Goal: Task Accomplishment & Management: Use online tool/utility

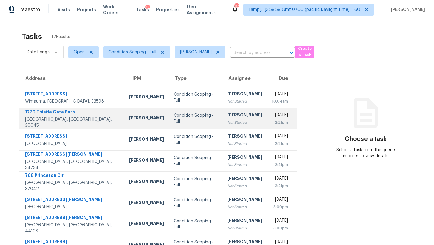
click at [227, 120] on div "Not Started" at bounding box center [244, 122] width 35 height 6
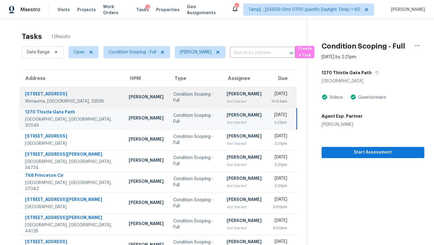
click at [188, 101] on td "Condition Scoping - Full" at bounding box center [195, 97] width 54 height 21
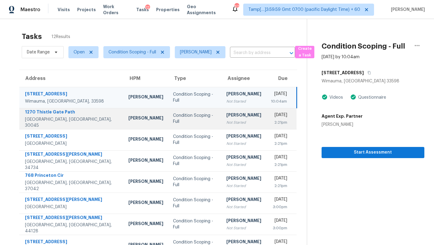
click at [271, 117] on div "[DATE]" at bounding box center [279, 116] width 17 height 8
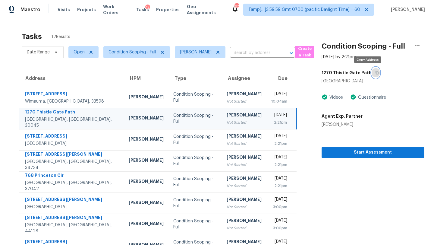
click at [375, 73] on icon "button" at bounding box center [377, 73] width 4 height 4
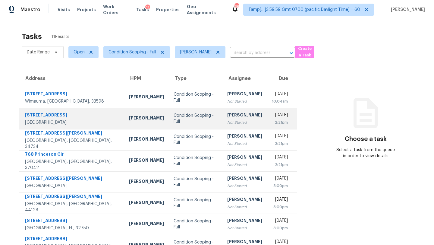
click at [227, 118] on div "[PERSON_NAME]" at bounding box center [244, 116] width 35 height 8
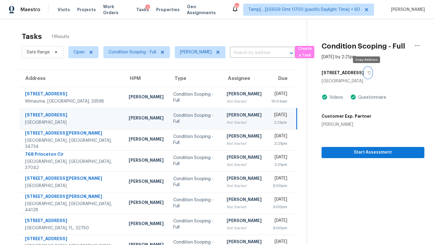
click at [368, 74] on icon "button" at bounding box center [369, 72] width 3 height 3
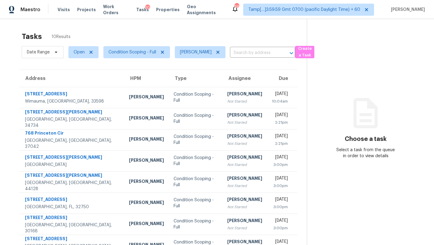
scroll to position [58, 0]
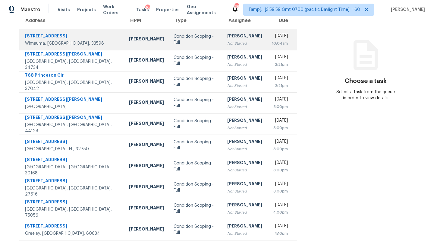
click at [267, 44] on td "Tue, Sep 16th 2025 10:04am" at bounding box center [282, 39] width 30 height 21
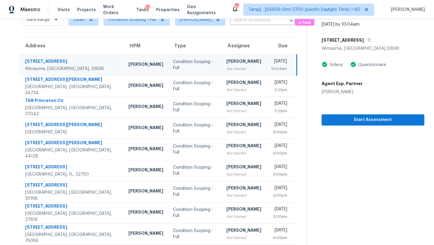
scroll to position [25, 0]
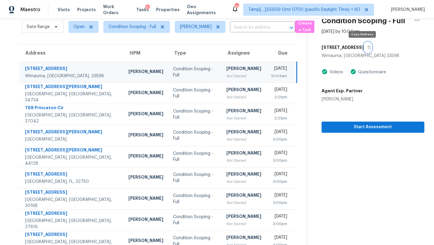
click at [368, 48] on icon "button" at bounding box center [369, 47] width 3 height 3
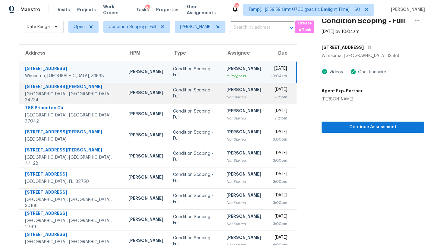
click at [230, 94] on div "Not Started" at bounding box center [243, 97] width 35 height 6
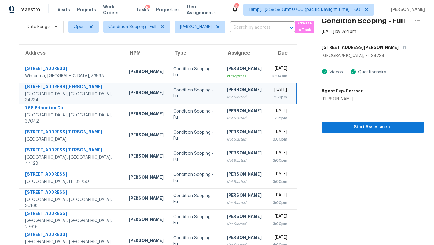
click at [230, 94] on div "Not Started" at bounding box center [244, 97] width 35 height 6
click at [399, 49] on button "button" at bounding box center [403, 47] width 8 height 11
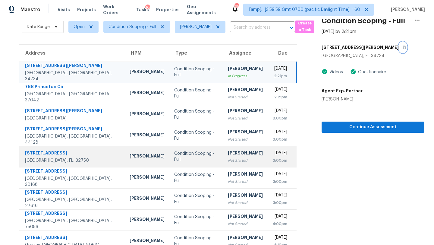
scroll to position [37, 0]
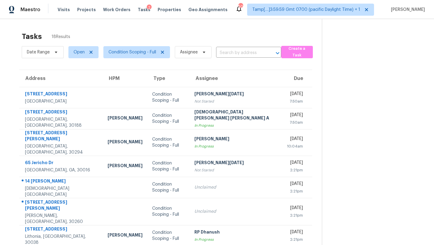
scroll to position [69, 0]
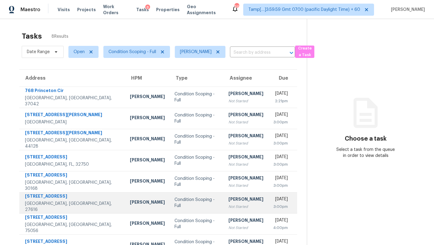
scroll to position [19, 0]
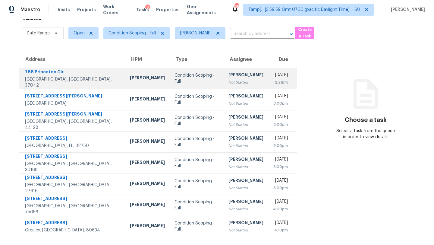
click at [273, 75] on div "[DATE]" at bounding box center [280, 76] width 15 height 8
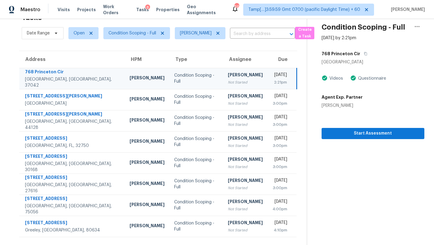
click at [268, 81] on td "Tue, Sep 16th 2025 2:21pm" at bounding box center [282, 78] width 29 height 21
click at [223, 70] on td "Rajesh M Not Started" at bounding box center [245, 78] width 45 height 21
click at [360, 54] on button "button" at bounding box center [364, 53] width 8 height 11
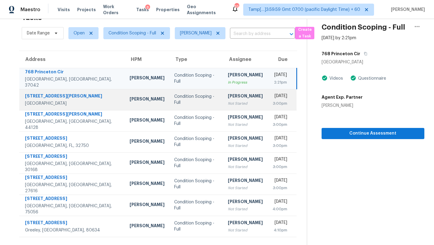
click at [224, 110] on td "Rajesh M Not Started" at bounding box center [245, 99] width 45 height 21
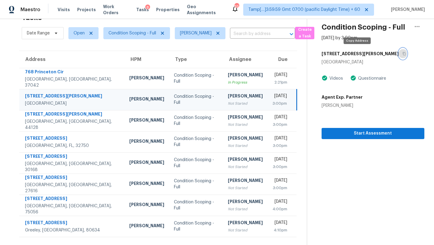
click at [399, 58] on button "button" at bounding box center [403, 53] width 8 height 11
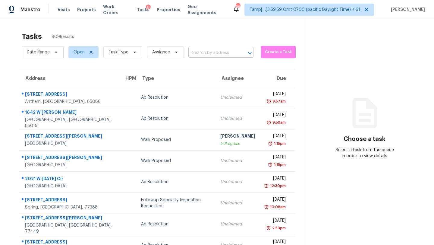
click at [209, 55] on input "text" at bounding box center [212, 52] width 48 height 9
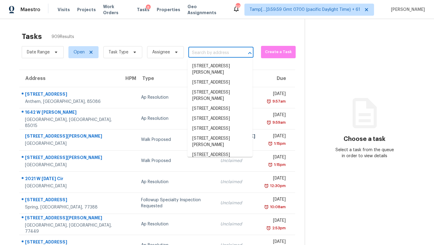
paste input "[STREET_ADDRESS]"
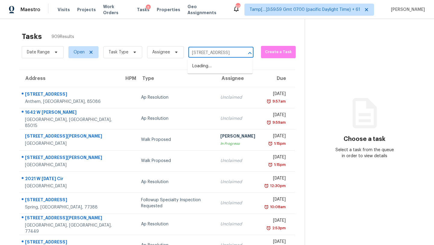
type input "[STREET_ADDRESS]"
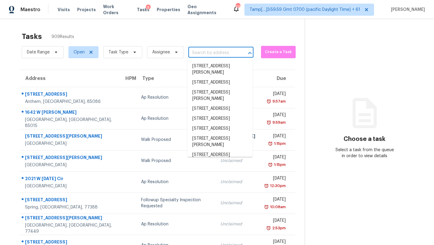
scroll to position [0, 0]
paste input "768 Princeton Cir, Clarksville, TN 37042"
type input "768 Princeton Cir, Clarksville, TN 37042"
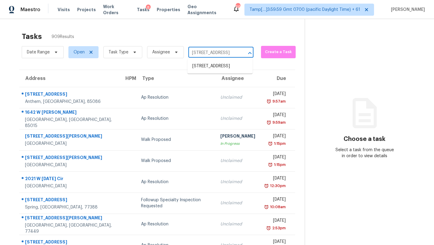
scroll to position [0, 33]
click at [228, 66] on li "768 Princeton Cir, Clarksville, TN 37042" at bounding box center [219, 66] width 65 height 10
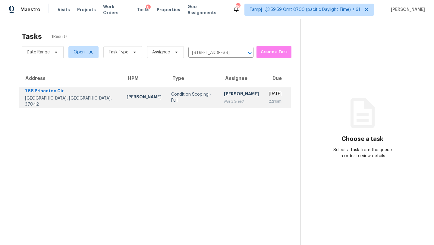
click at [224, 101] on div "Not Started" at bounding box center [241, 101] width 35 height 6
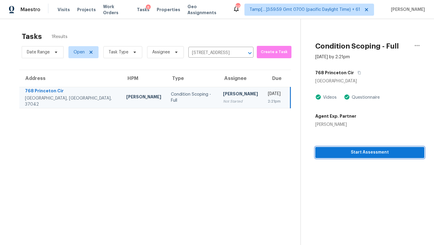
click at [361, 154] on span "Start Assessment" at bounding box center [369, 153] width 99 height 8
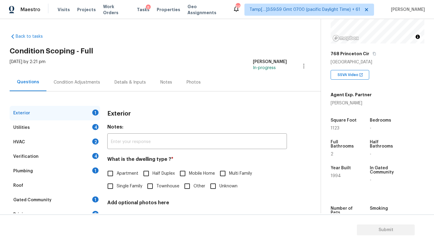
scroll to position [118, 0]
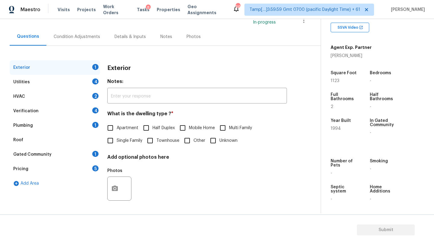
click at [58, 153] on div "Gated Community 1" at bounding box center [55, 154] width 90 height 14
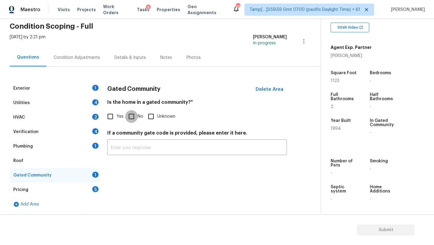
click at [132, 118] on input "No" at bounding box center [131, 116] width 13 height 13
checkbox input "true"
click at [52, 153] on div "Plumbing 1" at bounding box center [55, 146] width 90 height 14
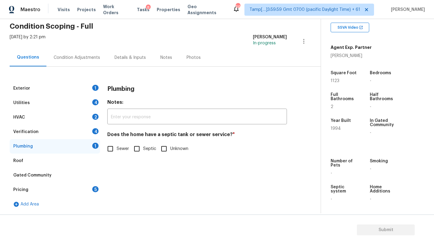
click at [54, 161] on div "Roof" at bounding box center [55, 160] width 90 height 14
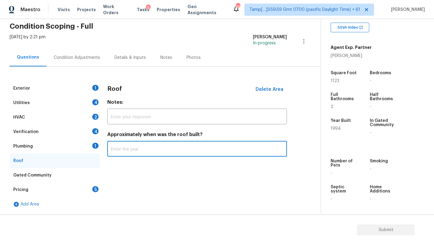
click at [108, 151] on input "text" at bounding box center [197, 149] width 180 height 14
type input "2020"
click at [72, 147] on div "Plumbing 1" at bounding box center [55, 146] width 90 height 14
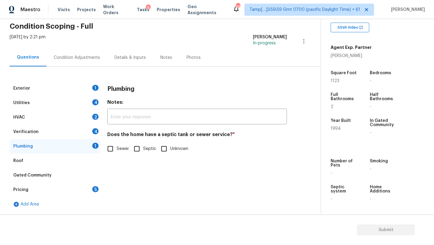
click at [127, 147] on span "Sewer" at bounding box center [123, 149] width 12 height 6
click at [117, 147] on input "Sewer" at bounding box center [110, 148] width 13 height 13
checkbox input "true"
click at [75, 134] on div "Verification 4" at bounding box center [55, 131] width 90 height 14
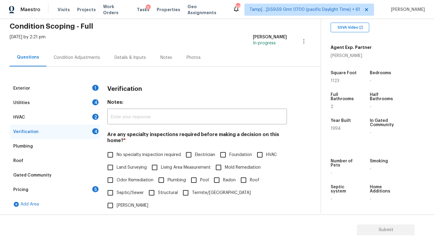
click at [112, 153] on input "No specialty inspection required" at bounding box center [110, 154] width 13 height 13
checkbox input "true"
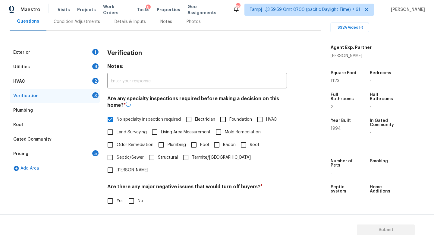
scroll to position [118, 0]
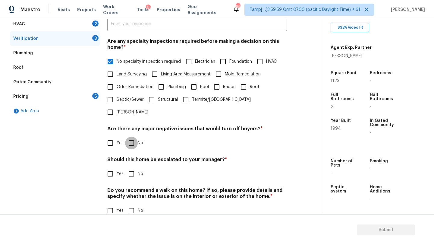
click at [133, 137] on input "No" at bounding box center [131, 143] width 13 height 13
checkbox input "true"
click at [133, 168] on input "No" at bounding box center [131, 174] width 13 height 13
checkbox input "true"
click at [133, 205] on input "No" at bounding box center [131, 211] width 13 height 13
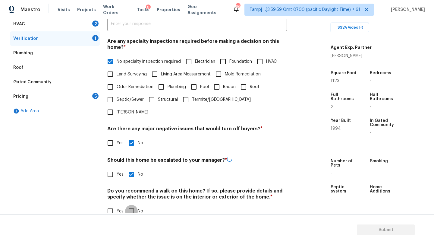
checkbox input "true"
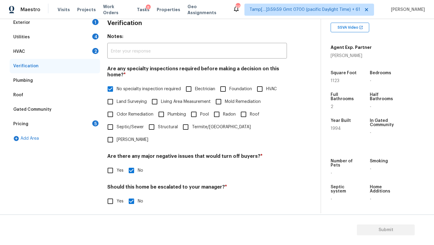
scroll to position [44, 0]
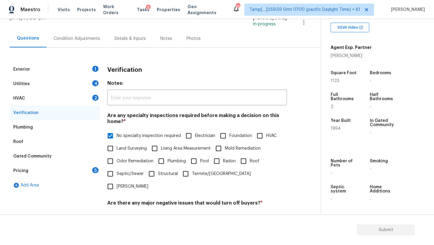
click at [33, 100] on div "HVAC 2" at bounding box center [55, 98] width 90 height 14
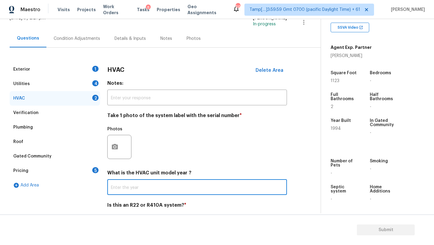
click at [128, 187] on input "text" at bounding box center [197, 188] width 180 height 14
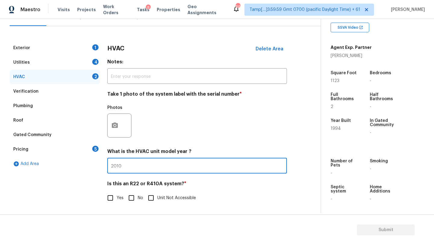
type input "2010"
click at [129, 197] on input "No" at bounding box center [131, 197] width 13 height 13
checkbox input "true"
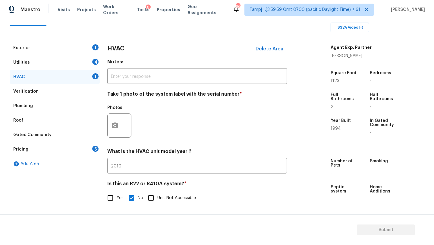
click at [39, 62] on div "Utilities 4" at bounding box center [55, 62] width 90 height 14
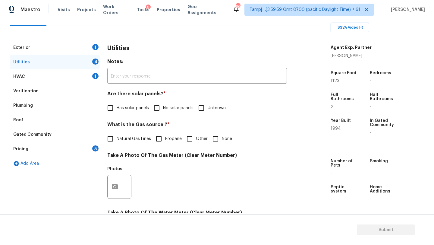
click at [163, 107] on span "No solar panels" at bounding box center [178, 108] width 30 height 6
click at [163, 107] on input "No solar panels" at bounding box center [156, 108] width 13 height 13
checkbox input "true"
click at [134, 141] on span "Natural Gas Lines" at bounding box center [134, 139] width 34 height 6
click at [117, 141] on input "Natural Gas Lines" at bounding box center [110, 138] width 13 height 13
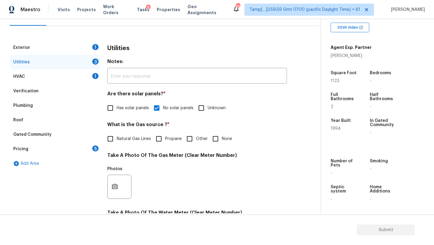
checkbox input "true"
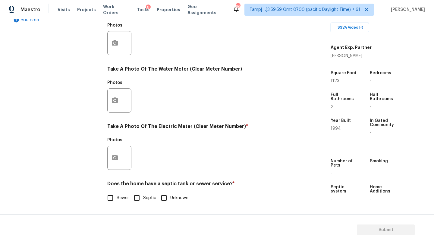
click at [119, 194] on label "Sewer" at bounding box center [116, 197] width 25 height 13
click at [117, 194] on input "Sewer" at bounding box center [110, 197] width 13 height 13
checkbox input "true"
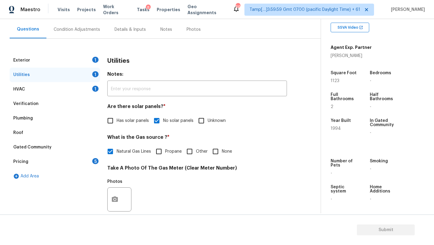
scroll to position [8, 0]
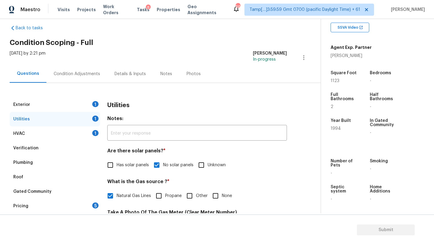
click at [94, 108] on div "Exterior 1" at bounding box center [55, 104] width 90 height 14
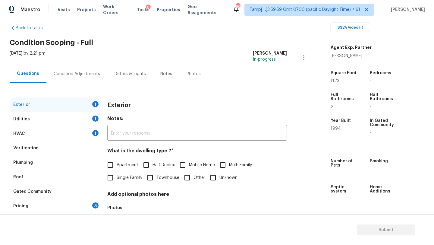
click at [125, 180] on span "Single Family" at bounding box center [130, 178] width 26 height 6
click at [117, 180] on input "Single Family" at bounding box center [110, 177] width 13 height 13
checkbox input "true"
click at [92, 203] on div "Pricing 5" at bounding box center [55, 206] width 90 height 14
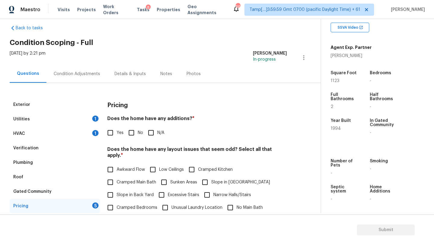
click at [138, 132] on span "No" at bounding box center [140, 133] width 5 height 6
click at [138, 132] on input "No" at bounding box center [131, 132] width 13 height 13
checkbox input "true"
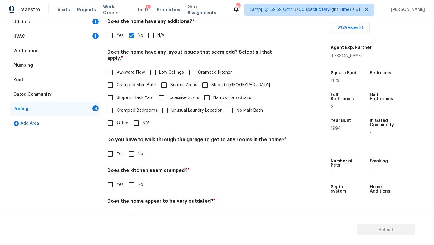
click at [215, 82] on span "Slope in Front Yard" at bounding box center [240, 85] width 59 height 6
click at [211, 81] on input "Slope in Front Yard" at bounding box center [205, 85] width 13 height 13
checkbox input "true"
click at [137, 149] on input "No" at bounding box center [131, 153] width 13 height 13
checkbox input "true"
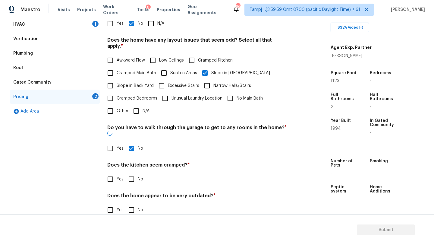
scroll to position [117, 0]
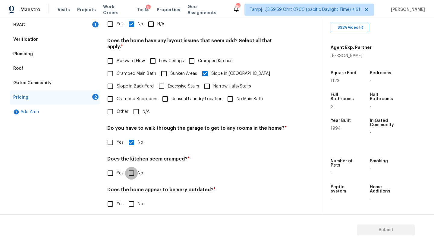
click at [133, 167] on input "No" at bounding box center [131, 173] width 13 height 13
checkbox input "true"
click at [133, 209] on div "Pricing Does the home have any additions? * Yes No N/A Does the home have any l…" at bounding box center [197, 103] width 180 height 229
click at [133, 199] on input "No" at bounding box center [131, 203] width 13 height 13
checkbox input "true"
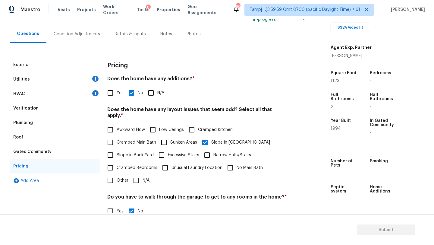
scroll to position [0, 0]
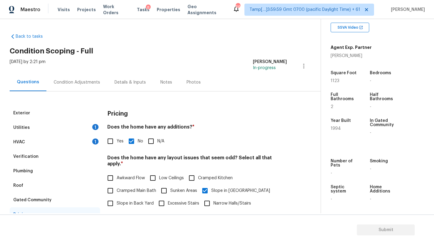
click at [69, 89] on div "Condition Adjustments" at bounding box center [76, 82] width 61 height 18
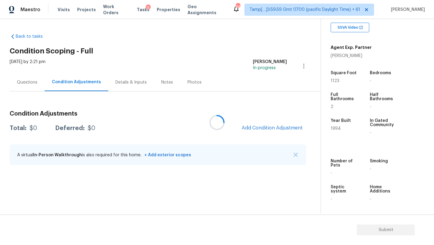
click at [69, 89] on div at bounding box center [217, 122] width 434 height 245
click at [291, 127] on span "Add Condition Adjustment" at bounding box center [272, 127] width 61 height 5
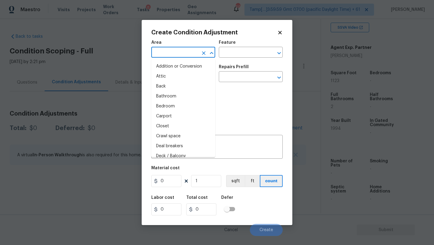
click at [187, 50] on input "text" at bounding box center [174, 52] width 47 height 9
type input "e"
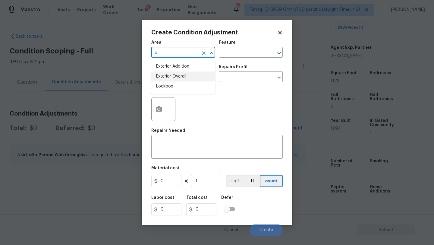
click at [191, 76] on li "Exterior Overall" at bounding box center [183, 76] width 64 height 10
type input "Exterior Overall"
click at [236, 54] on input "text" at bounding box center [242, 52] width 47 height 9
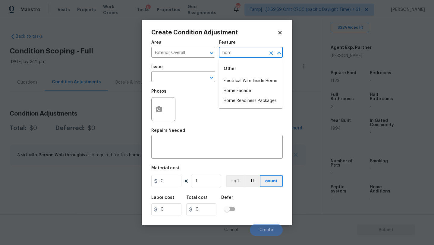
click at [239, 57] on input "hom" at bounding box center [242, 52] width 47 height 9
click at [239, 55] on input "hom" at bounding box center [242, 52] width 47 height 9
click at [234, 89] on li "Landscaping Packages" at bounding box center [251, 91] width 64 height 10
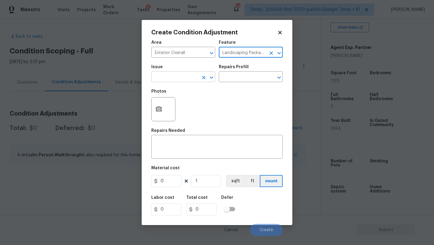
type input "Landscaping Packages"
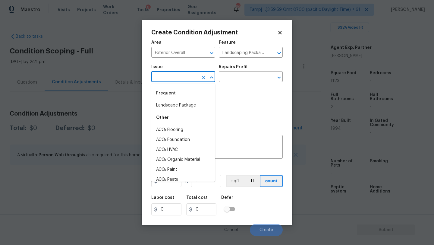
click at [162, 77] on input "text" at bounding box center [174, 77] width 47 height 9
click at [167, 109] on li "Landscape Package" at bounding box center [183, 105] width 64 height 10
type input "Landscape Package"
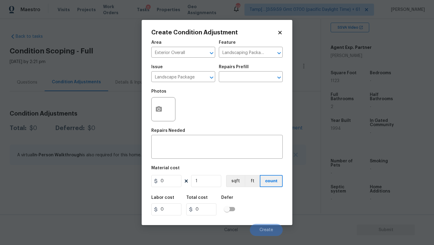
click at [244, 68] on h5 "Repairs Prefill" at bounding box center [234, 67] width 30 height 4
click at [244, 88] on div "Photos" at bounding box center [216, 105] width 131 height 39
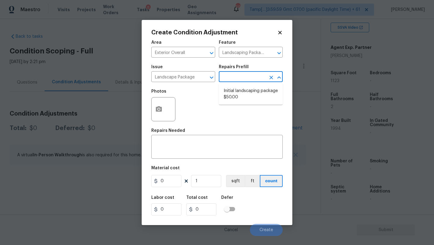
click at [244, 79] on input "text" at bounding box center [242, 77] width 47 height 9
click at [245, 96] on li "Initial landscaping package $50.00" at bounding box center [251, 94] width 64 height 16
type input "Home Readiness Packages"
type textarea "Mowing of grass up to 6" in height. Mow, edge along driveways & sidewalks, trim…"
type input "50"
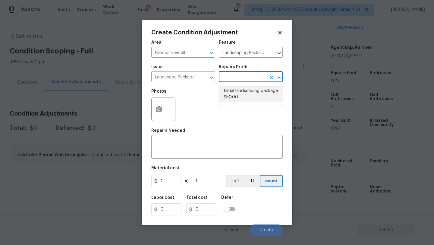
type input "50"
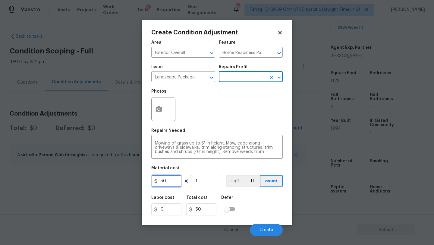
click at [172, 182] on input "50" at bounding box center [166, 181] width 30 height 12
click at [161, 181] on input "50" at bounding box center [166, 181] width 30 height 12
type input "750"
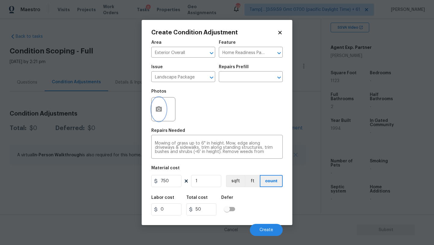
type input "750"
click at [160, 106] on icon "button" at bounding box center [158, 108] width 7 height 7
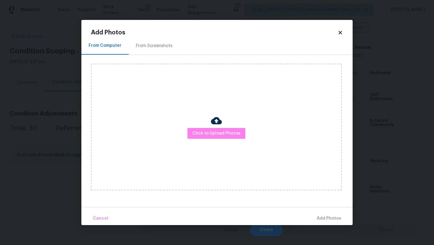
click at [158, 64] on div "Click to Upload Photos" at bounding box center [216, 127] width 251 height 127
click at [158, 45] on div "From Screenshots" at bounding box center [154, 46] width 36 height 6
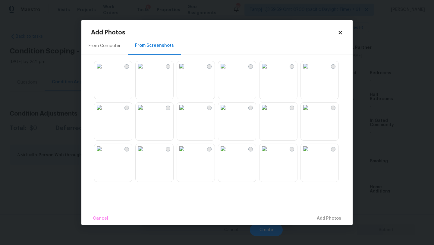
click at [269, 112] on img at bounding box center [265, 107] width 10 height 10
click at [228, 112] on img at bounding box center [223, 107] width 10 height 10
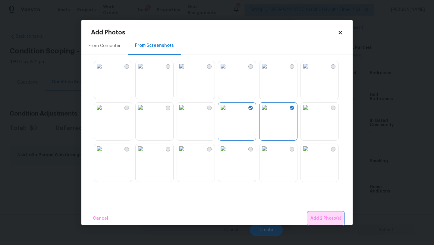
click at [326, 217] on span "Add 2 Photo(s)" at bounding box center [325, 219] width 31 height 8
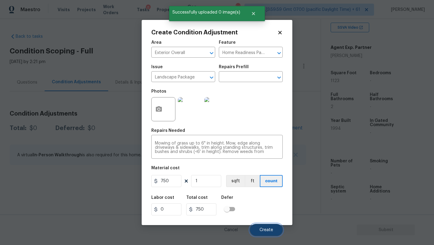
click at [271, 231] on span "Create" at bounding box center [267, 230] width 14 height 5
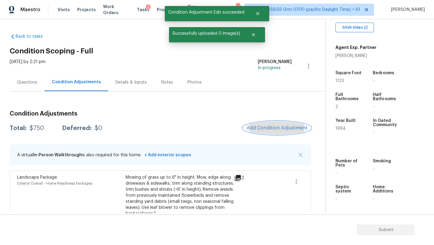
click at [275, 128] on span "Add Condition Adjustment" at bounding box center [277, 127] width 61 height 5
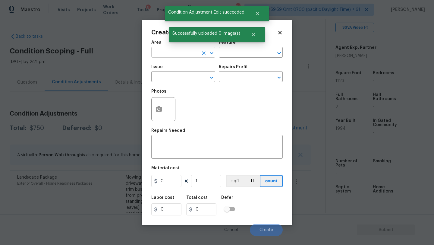
click at [170, 54] on input "text" at bounding box center [174, 52] width 47 height 9
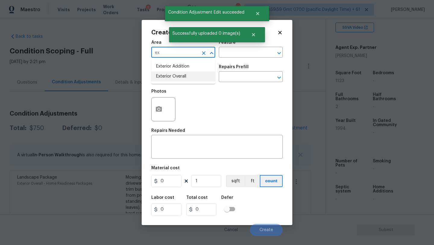
click at [177, 76] on li "Exterior Overall" at bounding box center [183, 76] width 64 height 10
type input "Exterior Overall"
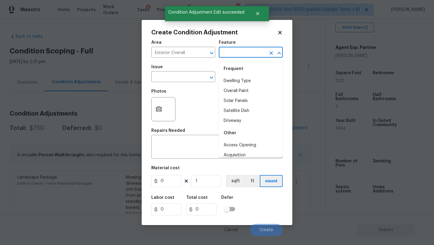
click at [234, 51] on input "text" at bounding box center [242, 52] width 47 height 9
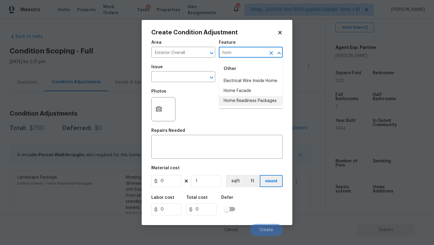
click at [236, 101] on li "Home Readiness Packages" at bounding box center [251, 101] width 64 height 10
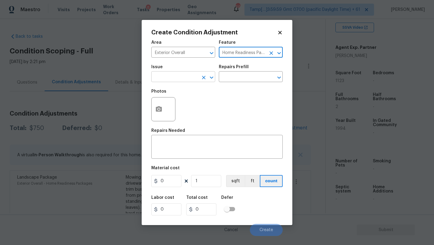
type input "Home Readiness Packages"
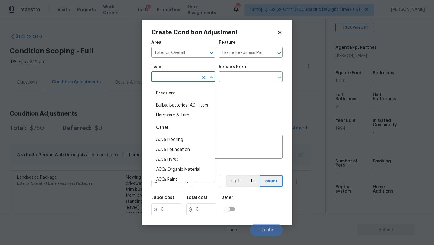
click at [189, 82] on input "text" at bounding box center [174, 77] width 47 height 9
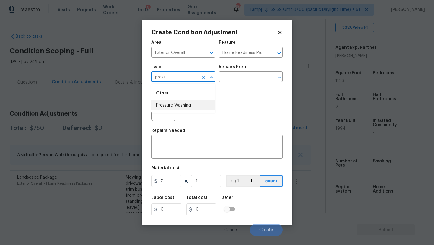
click at [190, 104] on li "Pressure Washing" at bounding box center [183, 105] width 64 height 10
type input "Pressure Washing"
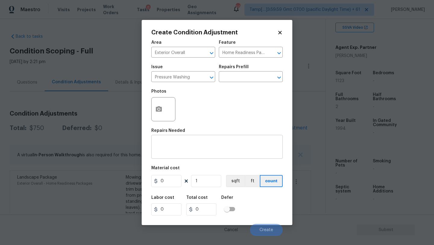
click at [193, 140] on div "x ​" at bounding box center [216, 147] width 131 height 22
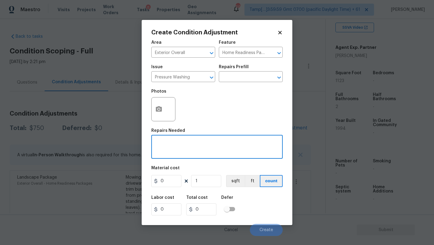
click at [190, 144] on textarea at bounding box center [217, 147] width 124 height 13
paste textarea "Pressure wash home, driveway, walkways/sidewalks and patio. Must use a surface …"
type textarea "Pressure wash home, driveway, walkways/sidewalks and patio. Must use a surface …"
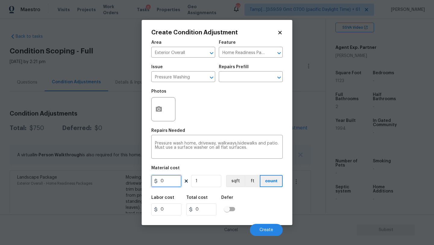
click at [171, 181] on input "0" at bounding box center [166, 181] width 30 height 12
type input "400"
click at [256, 205] on div "Labor cost 0 Total cost 400 Defer" at bounding box center [216, 205] width 131 height 27
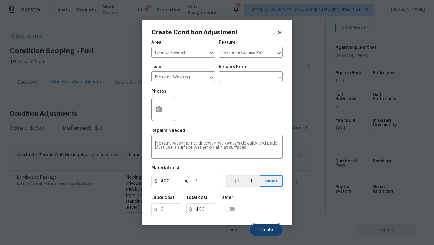
click at [265, 226] on button "Create" at bounding box center [266, 230] width 33 height 12
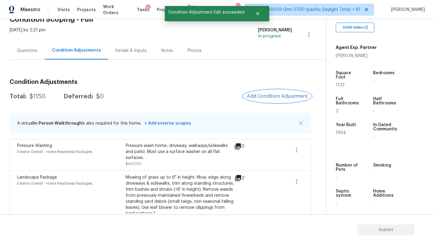
scroll to position [6, 0]
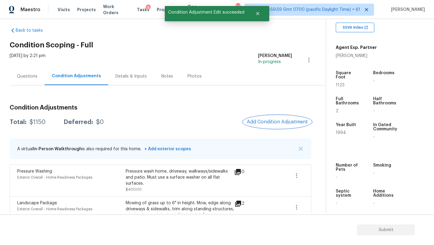
click at [263, 120] on span "Add Condition Adjustment" at bounding box center [277, 121] width 61 height 5
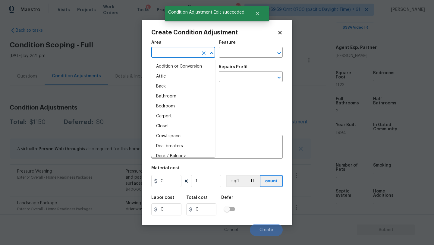
click at [187, 54] on input "text" at bounding box center [174, 52] width 47 height 9
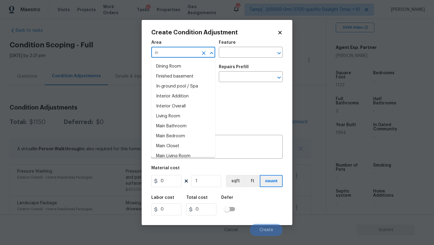
type input "i"
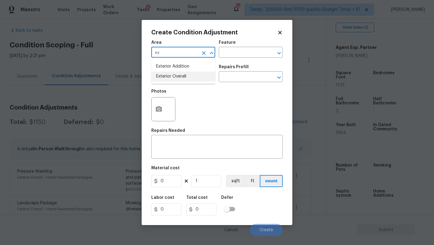
click at [192, 75] on li "Exterior Overall" at bounding box center [183, 76] width 64 height 10
type input "Exterior Overall"
click at [235, 55] on input "text" at bounding box center [242, 52] width 47 height 9
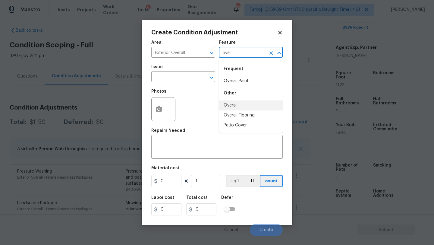
click at [231, 102] on li "Overall" at bounding box center [251, 105] width 64 height 10
type input "Overall"
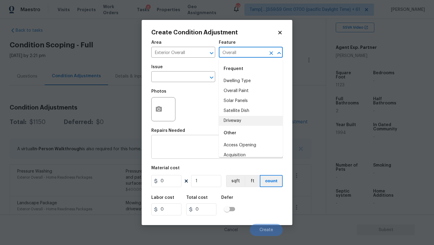
click at [197, 144] on textarea at bounding box center [217, 147] width 124 height 13
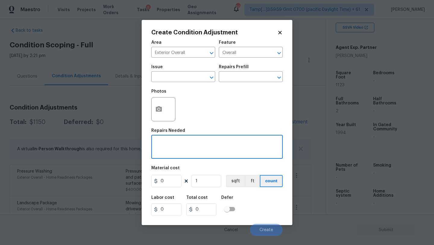
paste textarea "Repairs to siding, stucco, or paint"
type textarea "Repairs to siding, stucco, or paint"
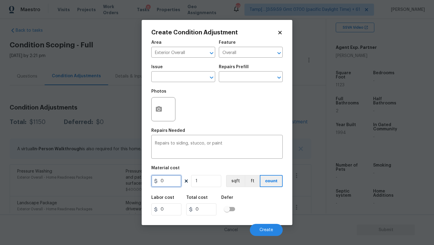
click at [170, 183] on input "0" at bounding box center [166, 181] width 30 height 12
type input "1.5"
click at [208, 177] on input "1" at bounding box center [206, 181] width 30 height 12
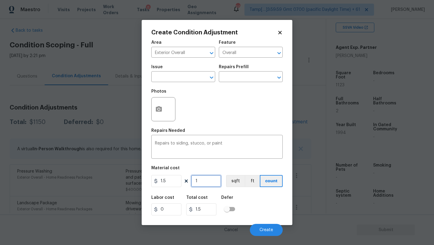
type input "11"
type input "16.5"
type input "112"
type input "168"
type input "1123"
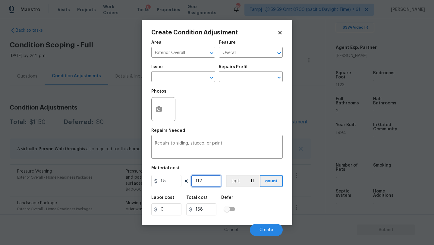
type input "1684.5"
type input "1123"
click at [161, 113] on button "button" at bounding box center [159, 109] width 14 height 24
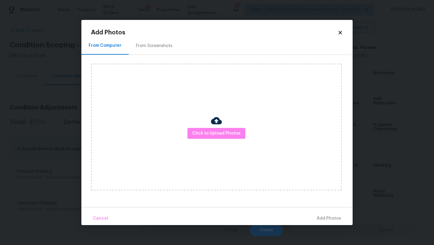
click at [155, 46] on div "From Screenshots" at bounding box center [154, 46] width 36 height 6
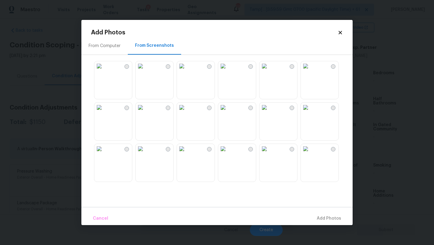
click at [228, 112] on img at bounding box center [223, 107] width 10 height 10
click at [145, 71] on img at bounding box center [141, 66] width 10 height 10
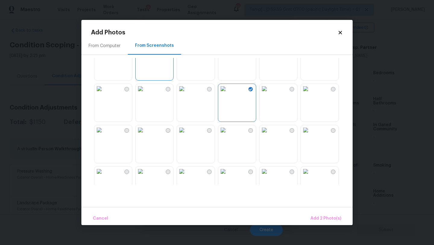
scroll to position [42, 0]
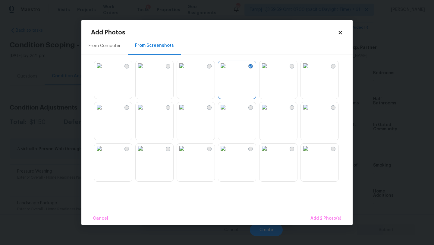
click at [228, 71] on img at bounding box center [223, 66] width 10 height 10
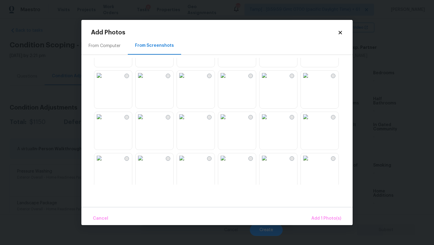
scroll to position [157, 0]
click at [310, 120] on img at bounding box center [306, 116] width 10 height 10
click at [310, 160] on img at bounding box center [306, 157] width 10 height 10
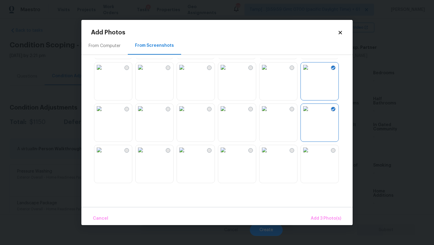
scroll to position [241, 0]
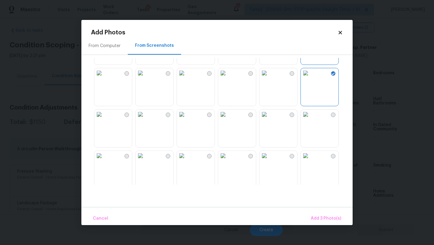
click at [104, 78] on img at bounding box center [99, 73] width 10 height 10
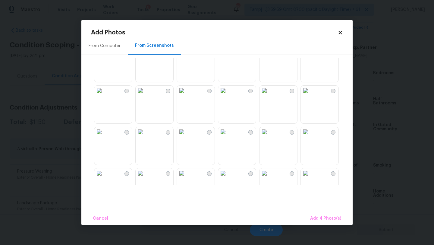
scroll to position [366, 0]
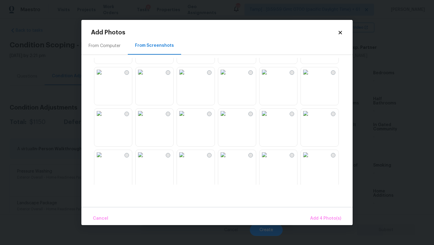
click at [187, 118] on img at bounding box center [182, 114] width 10 height 10
click at [324, 214] on button "Add 5 Photo(s)" at bounding box center [325, 218] width 35 height 13
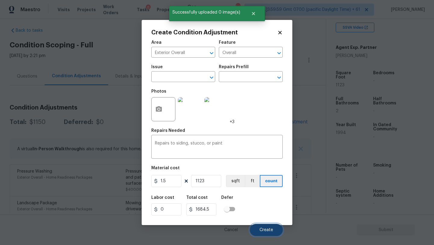
click at [265, 226] on button "Create" at bounding box center [266, 230] width 33 height 12
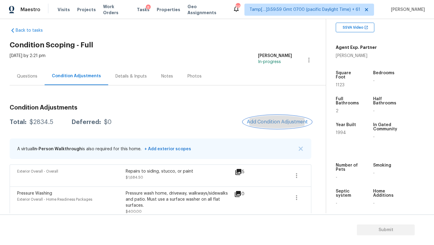
click at [285, 118] on button "Add Condition Adjustment" at bounding box center [277, 121] width 68 height 13
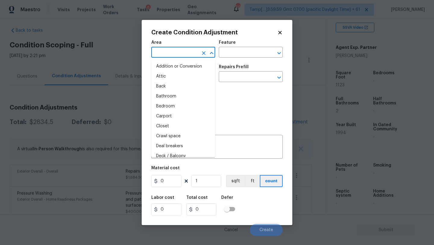
click at [177, 52] on input "text" at bounding box center [174, 52] width 47 height 9
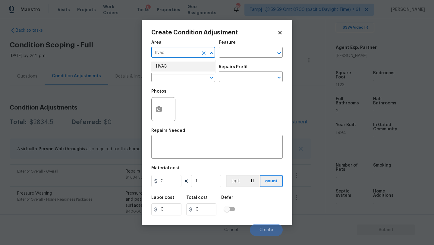
click at [178, 62] on li "HVAC" at bounding box center [183, 66] width 64 height 10
type input "HVAC"
click at [222, 61] on div "Issue ​ Repairs Prefill ​" at bounding box center [216, 73] width 131 height 24
click at [230, 53] on input "text" at bounding box center [242, 52] width 47 height 9
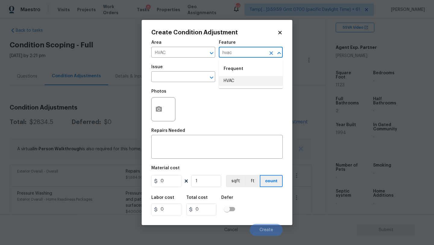
click at [230, 79] on li "HVAC" at bounding box center [251, 81] width 64 height 10
type input "HVAC"
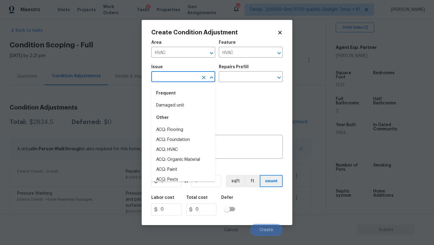
click at [183, 79] on input "text" at bounding box center [174, 77] width 47 height 9
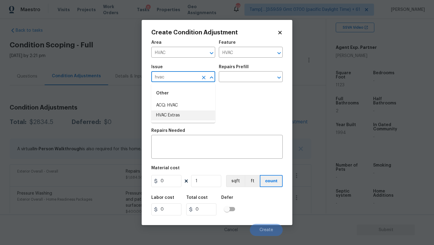
click at [179, 113] on li "HVAC Extras" at bounding box center [183, 115] width 64 height 10
type input "HVAC Extras"
click at [242, 69] on div "Repairs Prefill" at bounding box center [251, 69] width 64 height 8
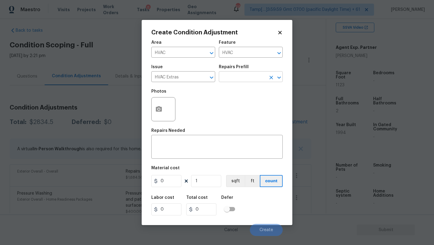
click at [242, 79] on input "text" at bounding box center [242, 77] width 47 height 9
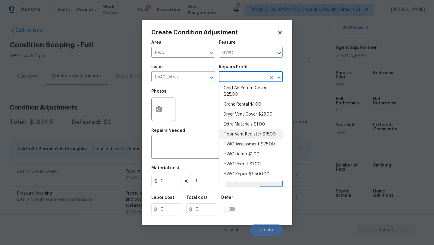
scroll to position [39, 0]
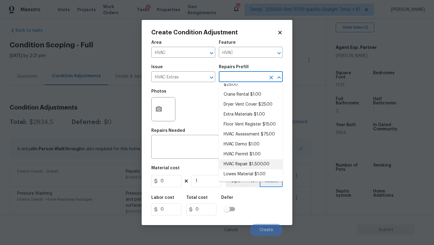
click at [250, 164] on li "HVAC Repair $1,500.00" at bounding box center [251, 164] width 64 height 10
type textarea "HVAC Repair"
type input "1500"
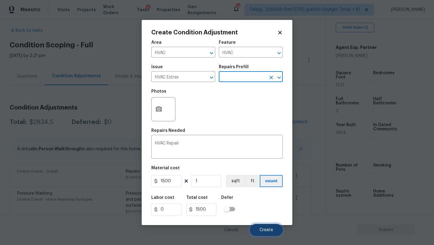
click at [265, 233] on button "Create" at bounding box center [266, 230] width 33 height 12
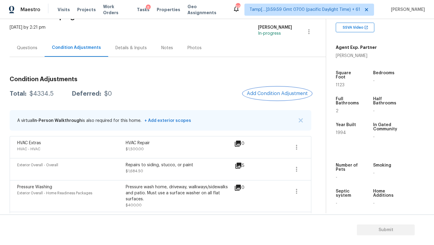
scroll to position [36, 0]
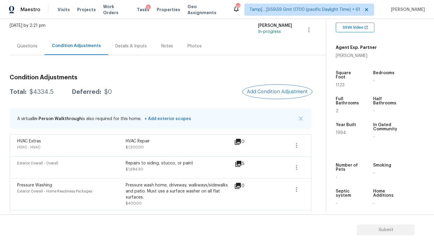
click at [291, 93] on span "Add Condition Adjustment" at bounding box center [277, 91] width 61 height 5
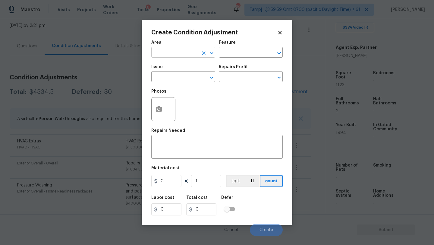
click at [178, 54] on input "text" at bounding box center [174, 52] width 47 height 9
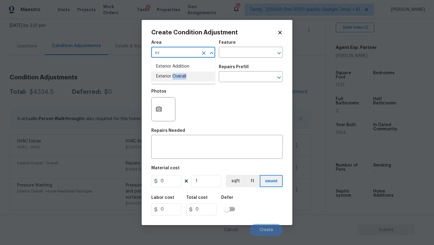
click at [184, 77] on li "Exterior Overall" at bounding box center [183, 76] width 64 height 10
type input "Exterior Overall"
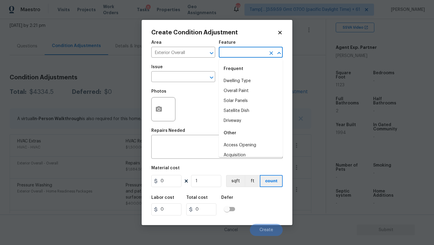
click at [235, 51] on input "text" at bounding box center [242, 52] width 47 height 9
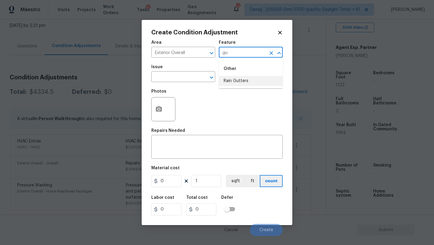
click at [234, 80] on li "Rain Gutters" at bounding box center [251, 81] width 64 height 10
type input "Rain Gutters"
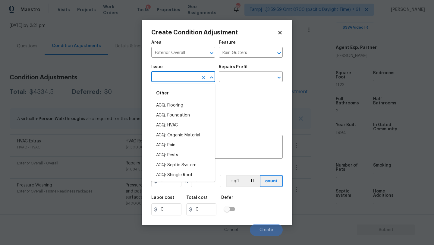
click at [175, 80] on input "text" at bounding box center [174, 77] width 47 height 9
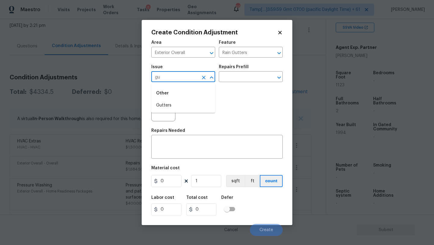
click at [173, 101] on li "Gutters" at bounding box center [183, 105] width 64 height 10
type input "Gutters"
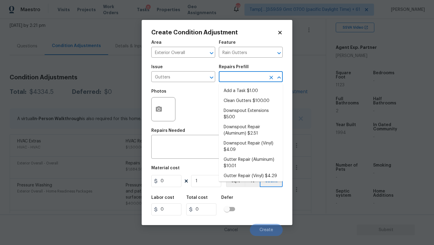
click at [229, 79] on input "text" at bounding box center [242, 77] width 47 height 9
click at [261, 99] on li "Clean Gutters $100.00" at bounding box center [251, 101] width 64 height 10
type input "[PERSON_NAME] and Trim"
type textarea "Clean all debris from the gutter. The debris from the gutters is to be disposed…"
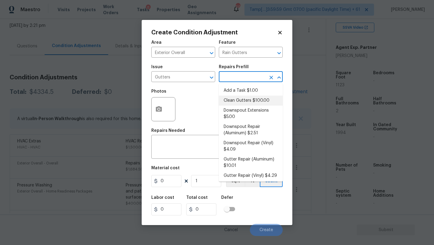
type input "100"
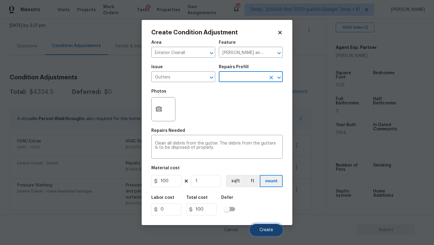
click at [264, 229] on span "Create" at bounding box center [267, 230] width 14 height 5
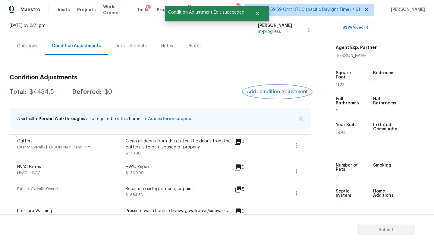
click at [283, 93] on span "Add Condition Adjustment" at bounding box center [277, 91] width 61 height 5
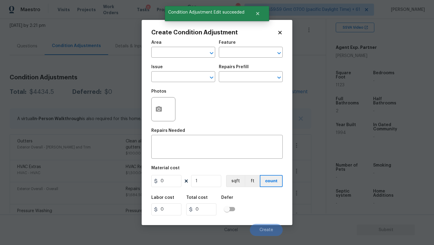
click at [150, 49] on div "Create Condition Adjustment Area ​ Feature ​ Issue ​ Repairs Prefill ​ Photos R…" at bounding box center [217, 122] width 151 height 205
click at [160, 54] on input "text" at bounding box center [174, 52] width 47 height 9
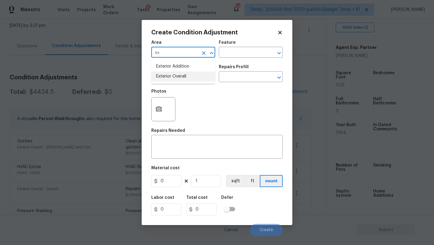
click at [170, 75] on li "Exterior Overall" at bounding box center [183, 76] width 64 height 10
type input "Exterior Overall"
click at [182, 151] on textarea at bounding box center [217, 147] width 124 height 13
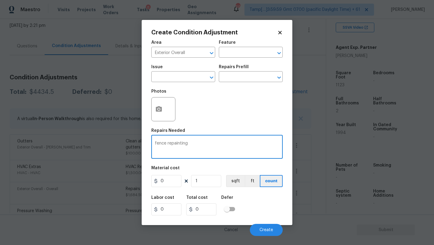
type textarea "fence repainting"
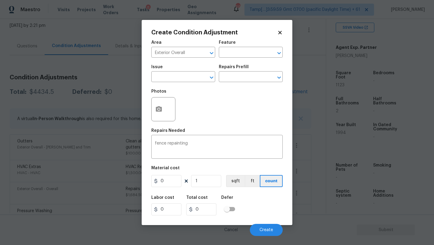
click at [172, 173] on div "Material cost" at bounding box center [216, 170] width 131 height 8
click at [172, 183] on input "0" at bounding box center [166, 181] width 30 height 12
type input "800"
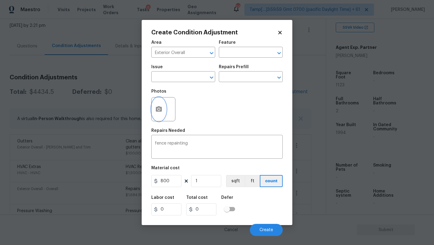
type input "800"
click at [160, 112] on icon "button" at bounding box center [158, 108] width 7 height 7
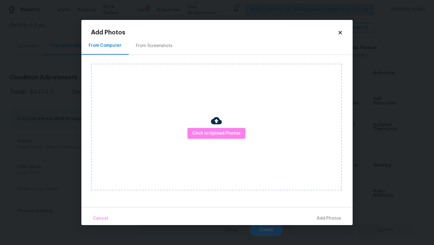
click at [156, 50] on div "From Screenshots" at bounding box center [154, 46] width 51 height 18
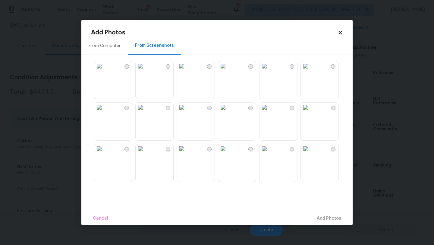
click at [99, 71] on img at bounding box center [99, 66] width 10 height 10
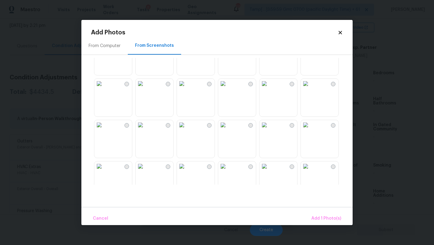
scroll to position [576, 0]
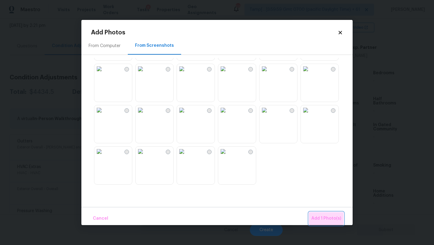
click at [327, 212] on button "Add 1 Photo(s)" at bounding box center [326, 218] width 35 height 13
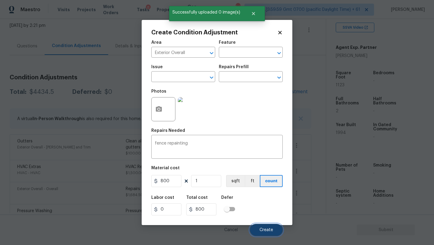
click at [263, 226] on button "Create" at bounding box center [266, 230] width 33 height 12
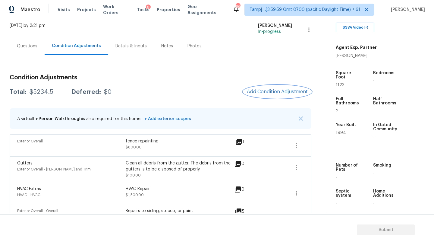
click at [272, 87] on button "Add Condition Adjustment" at bounding box center [277, 91] width 68 height 13
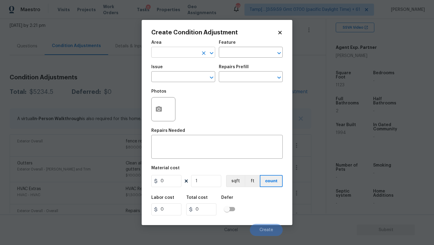
click at [174, 52] on input "text" at bounding box center [174, 52] width 47 height 9
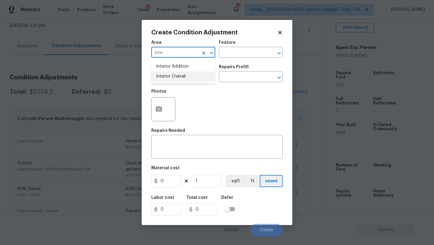
drag, startPoint x: 177, startPoint y: 74, endPoint x: 183, endPoint y: 71, distance: 6.8
click at [177, 74] on li "Interior Overall" at bounding box center [183, 76] width 64 height 10
type input "Interior Overall"
click at [246, 52] on input "text" at bounding box center [242, 52] width 47 height 9
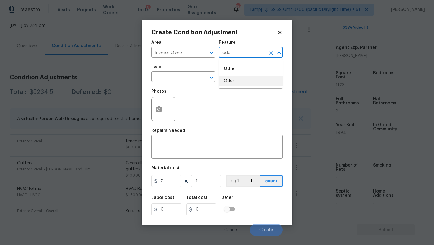
click at [241, 83] on li "Odor" at bounding box center [251, 81] width 64 height 10
type input "Odor"
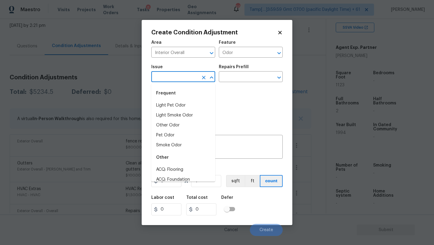
click at [182, 80] on input "text" at bounding box center [174, 77] width 47 height 9
click at [182, 106] on li "Light Pet Odor" at bounding box center [183, 105] width 64 height 10
type input "Light Pet Odor"
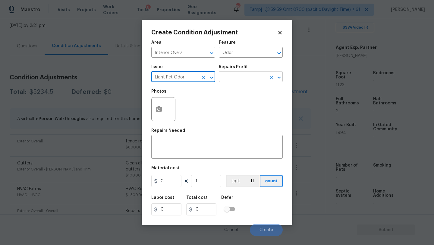
click at [249, 79] on input "text" at bounding box center [242, 77] width 47 height 9
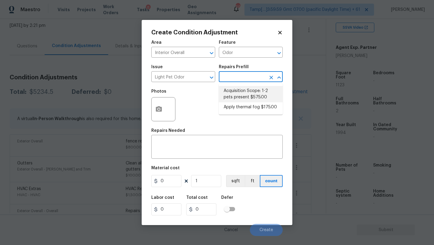
click at [242, 97] on li "Acquisition Scope: 1-2 pets present $575.00" at bounding box center [251, 94] width 64 height 16
type textarea "Acquisition Scope: 1-2 pets present"
type input "575"
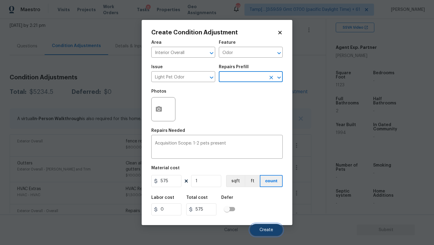
click at [260, 228] on button "Create" at bounding box center [266, 230] width 33 height 12
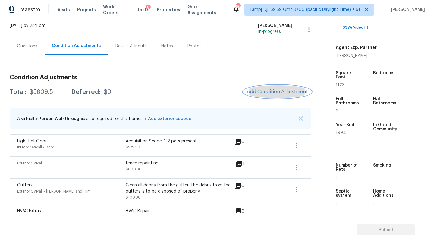
click at [276, 96] on button "Add Condition Adjustment" at bounding box center [277, 91] width 68 height 13
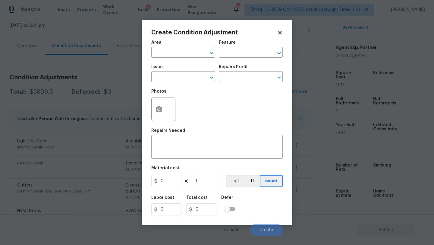
click at [179, 58] on span "Area ​" at bounding box center [183, 49] width 64 height 24
click at [131, 88] on body "Maestro Visits Projects Work Orders Tasks 8 Properties Geo Assignments 665 Tamp…" at bounding box center [217, 122] width 434 height 245
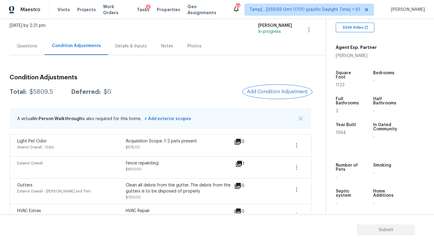
scroll to position [109, 0]
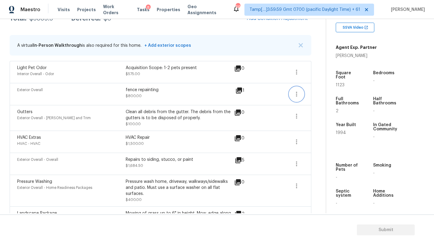
click at [298, 96] on icon "button" at bounding box center [296, 93] width 7 height 7
click at [316, 93] on div "Edit" at bounding box center [330, 93] width 47 height 6
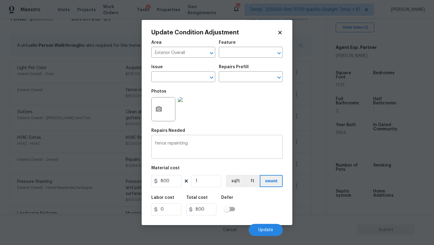
click at [193, 146] on textarea "fence repainting" at bounding box center [217, 147] width 124 height 13
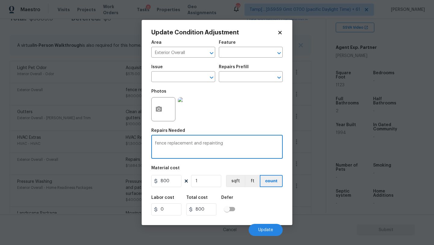
type textarea "fence replacement and repainting"
click at [176, 178] on input "800" at bounding box center [166, 181] width 30 height 12
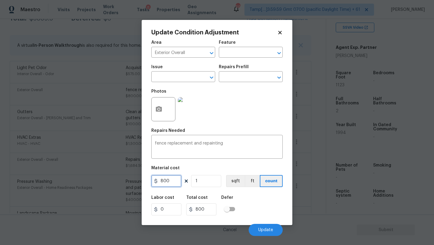
click at [176, 178] on input "800" at bounding box center [166, 181] width 30 height 12
type input "3200"
click at [161, 111] on icon "button" at bounding box center [159, 108] width 6 height 5
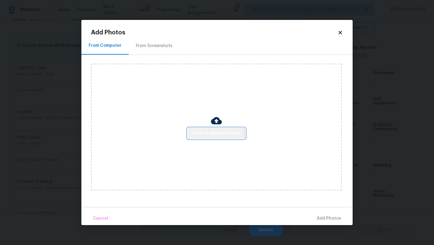
click at [208, 135] on span "Click to Upload Photos" at bounding box center [216, 134] width 48 height 8
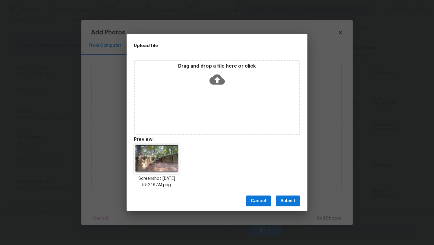
click at [283, 201] on span "Submit" at bounding box center [288, 201] width 15 height 8
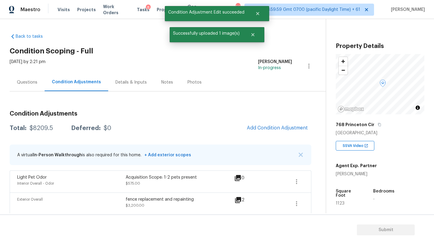
scroll to position [118, 0]
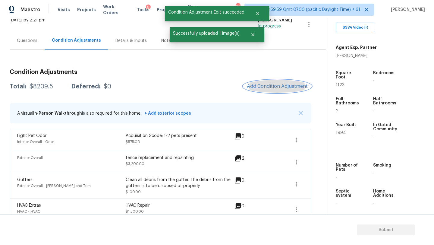
click at [275, 87] on span "Add Condition Adjustment" at bounding box center [277, 85] width 61 height 5
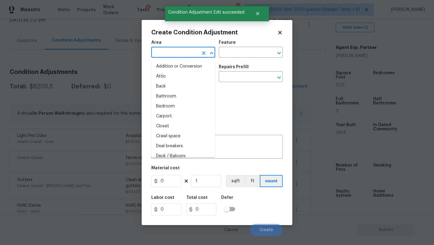
click at [174, 56] on input "text" at bounding box center [174, 52] width 47 height 9
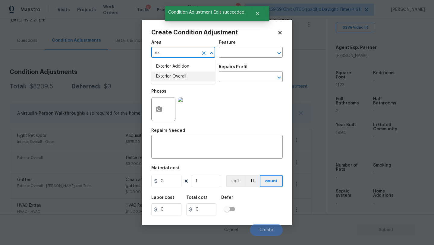
click at [176, 76] on li "Exterior Overall" at bounding box center [183, 76] width 64 height 10
type input "Exterior Overall"
click at [235, 55] on input "text" at bounding box center [242, 52] width 47 height 9
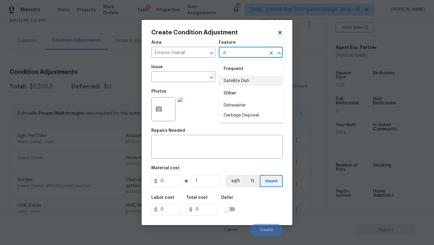
type input "d"
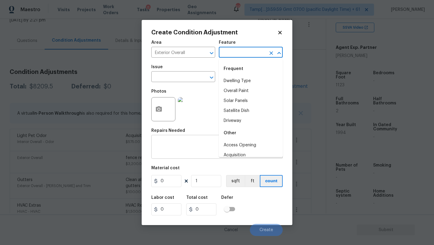
click at [200, 142] on textarea at bounding box center [217, 147] width 124 height 13
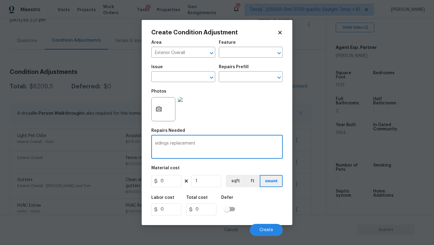
type textarea "sidings replacement"
click at [169, 181] on input "0" at bounding box center [166, 181] width 30 height 12
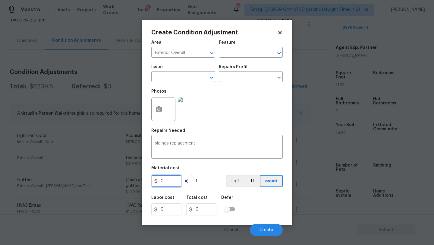
click at [169, 181] on input "0" at bounding box center [166, 181] width 30 height 12
type input "1500"
click at [163, 96] on div "Photos" at bounding box center [163, 93] width 25 height 8
click at [163, 118] on button "button" at bounding box center [159, 109] width 14 height 24
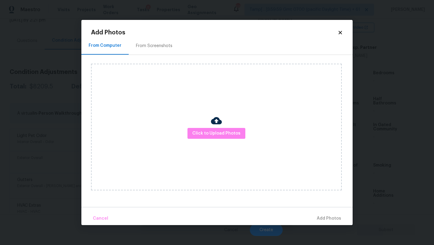
click at [217, 140] on div "Click to Upload Photos" at bounding box center [216, 127] width 251 height 127
click at [217, 134] on span "Click to Upload Photos" at bounding box center [216, 134] width 48 height 8
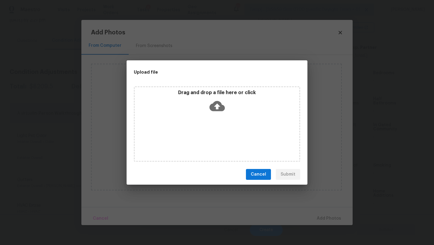
click at [216, 92] on p "Drag and drop a file here or click" at bounding box center [217, 93] width 165 height 6
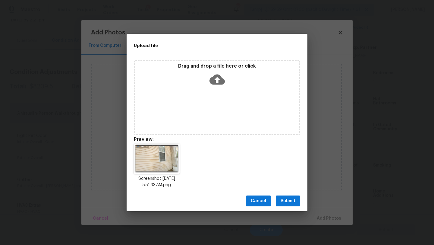
click at [284, 201] on span "Submit" at bounding box center [288, 201] width 15 height 8
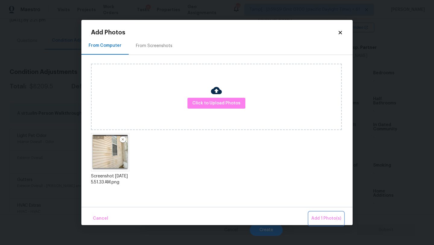
click at [323, 220] on span "Add 1 Photo(s)" at bounding box center [326, 219] width 30 height 8
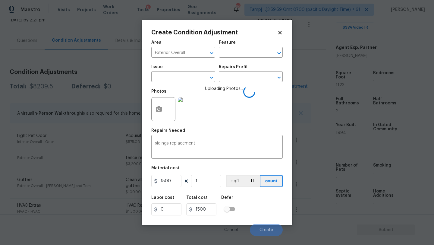
click at [249, 197] on div "Labor cost 0 Total cost 1500 Defer" at bounding box center [216, 205] width 131 height 27
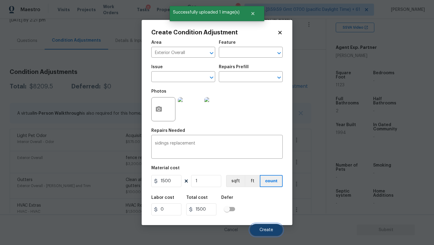
click at [259, 224] on button "Create" at bounding box center [266, 230] width 33 height 12
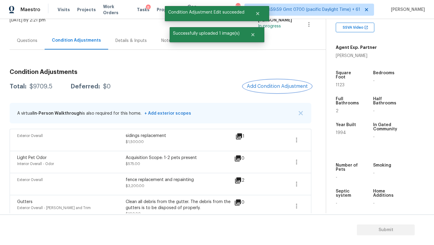
click at [267, 85] on span "Add Condition Adjustment" at bounding box center [277, 85] width 61 height 5
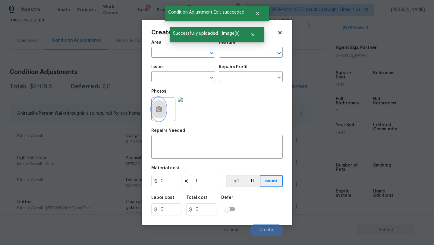
click at [156, 114] on button "button" at bounding box center [159, 109] width 14 height 24
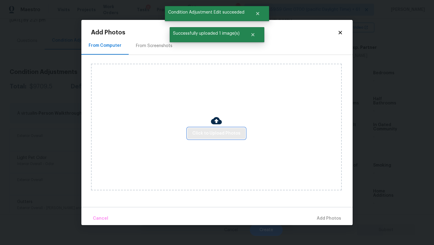
click at [215, 133] on span "Click to Upload Photos" at bounding box center [216, 134] width 48 height 8
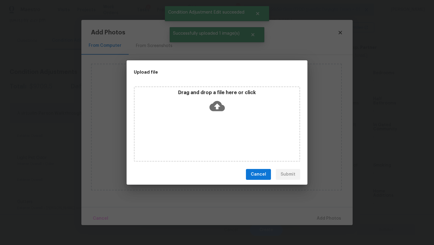
click at [215, 120] on div "Drag and drop a file here or click" at bounding box center [217, 123] width 166 height 75
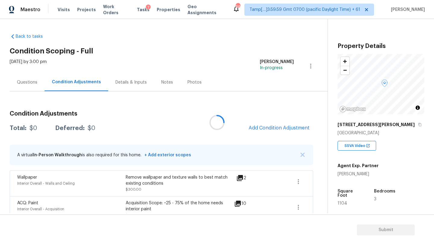
click at [281, 126] on div at bounding box center [217, 122] width 434 height 245
click at [281, 126] on span "Add Condition Adjustment" at bounding box center [279, 127] width 61 height 5
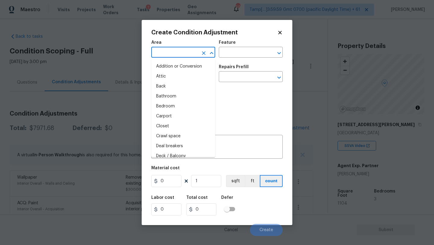
click at [182, 52] on input "text" at bounding box center [174, 52] width 47 height 9
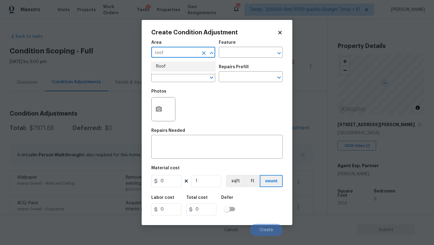
click at [173, 65] on li "Roof" at bounding box center [183, 66] width 64 height 10
type input "Roof"
click at [176, 132] on h5 "Repairs Needed" at bounding box center [168, 130] width 34 height 4
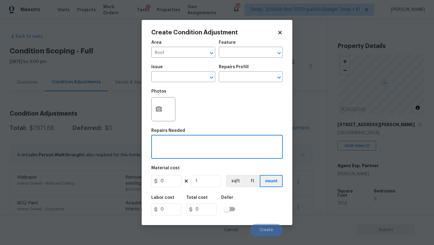
click at [178, 149] on textarea at bounding box center [217, 147] width 124 height 13
type textarea "shingle roof basic repairs"
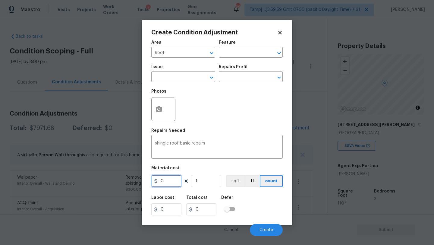
click at [168, 181] on input "0" at bounding box center [166, 181] width 30 height 12
type input "1200"
click at [266, 227] on button "Create" at bounding box center [266, 230] width 33 height 12
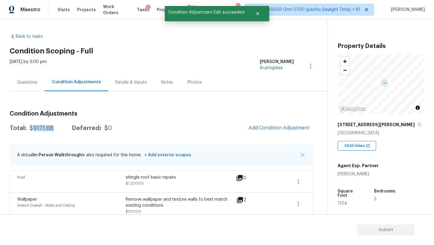
drag, startPoint x: 31, startPoint y: 129, endPoint x: 58, endPoint y: 128, distance: 27.4
click at [58, 129] on div "Total: $9171.68 Deferred: $0" at bounding box center [61, 128] width 102 height 6
click at [59, 128] on div "Total: $9171.68 Deferred: $0" at bounding box center [61, 128] width 102 height 6
drag, startPoint x: 30, startPoint y: 127, endPoint x: 56, endPoint y: 128, distance: 26.5
click at [56, 128] on div "Total: $9171.68 Deferred: $0" at bounding box center [61, 128] width 102 height 6
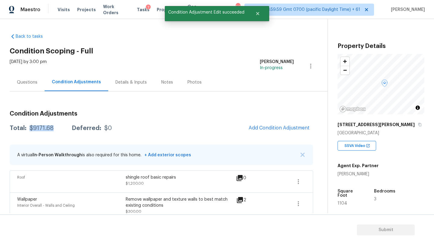
copy div "$9171.68"
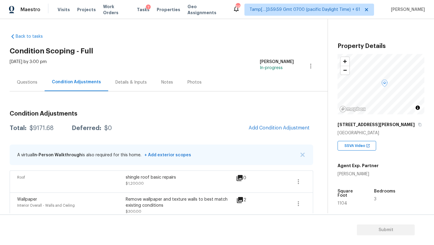
click at [40, 77] on div "Questions" at bounding box center [27, 82] width 35 height 18
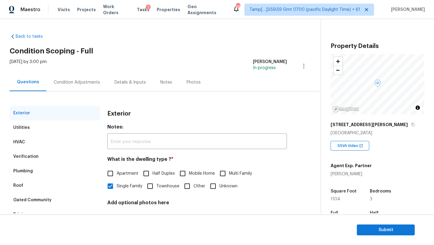
click at [44, 153] on div "Verification" at bounding box center [55, 156] width 90 height 14
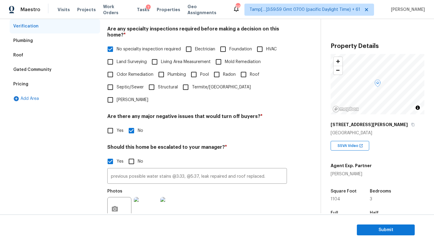
scroll to position [148, 0]
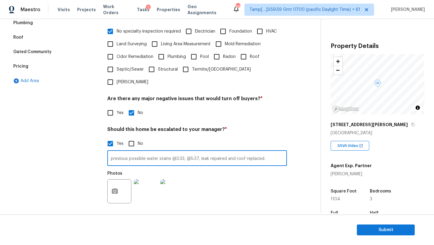
click at [122, 152] on input "previous possible water stains @3:33, @5:37, leak repaired and roof replaced." at bounding box center [197, 159] width 180 height 14
click at [65, 70] on div "Pricing" at bounding box center [55, 66] width 90 height 14
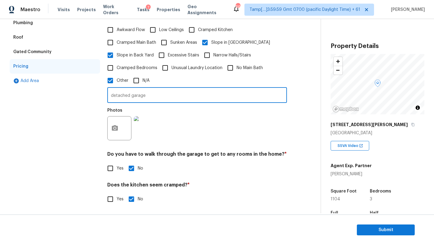
click at [149, 95] on input "detached garage" at bounding box center [197, 96] width 180 height 14
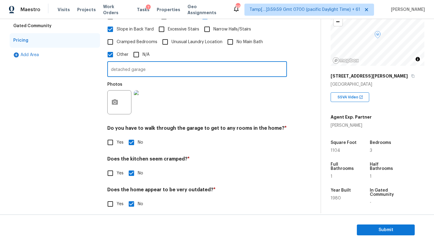
scroll to position [119, 0]
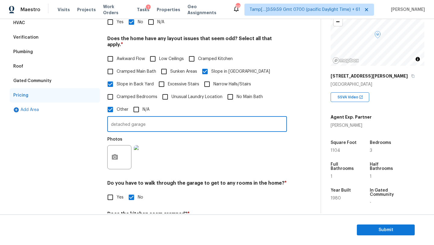
click at [175, 122] on input "detached garage" at bounding box center [197, 125] width 180 height 14
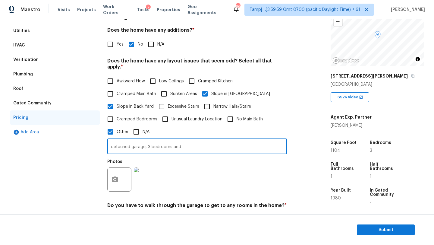
drag, startPoint x: 146, startPoint y: 142, endPoint x: 184, endPoint y: 142, distance: 37.4
click at [184, 142] on input "detached garage, 3 bedrooms and" at bounding box center [197, 147] width 180 height 14
drag, startPoint x: 147, startPoint y: 141, endPoint x: 194, endPoint y: 142, distance: 46.4
click at [194, 142] on input "detached garage, 3 bedrooms and" at bounding box center [197, 147] width 180 height 14
type input "detached garage"
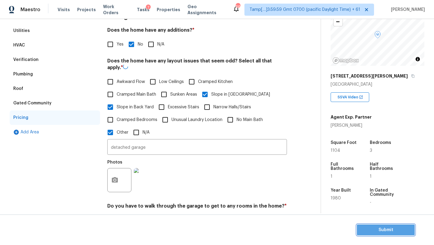
click at [370, 226] on span "Submit" at bounding box center [386, 230] width 48 height 8
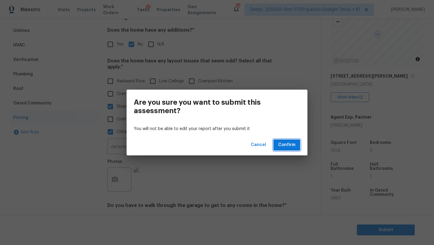
click at [288, 144] on span "Confirm" at bounding box center [286, 145] width 17 height 8
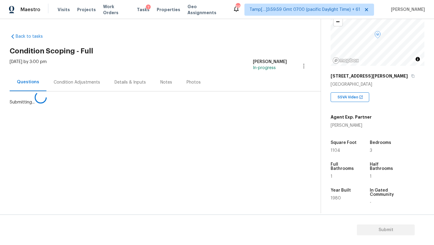
scroll to position [0, 0]
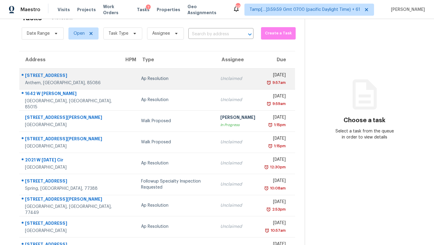
scroll to position [21, 0]
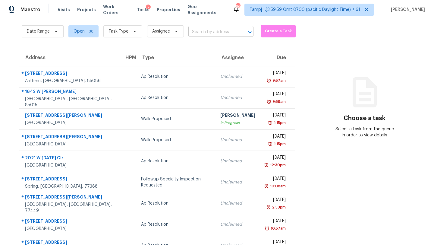
click at [212, 33] on input "text" at bounding box center [212, 31] width 48 height 9
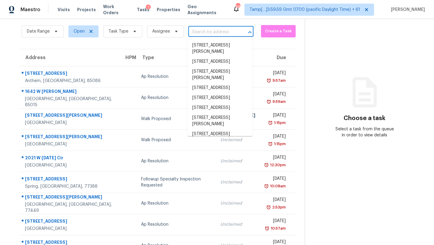
paste input "16712 Kollin Ave, Cleveland, OH 44128"
type input "16712 Kollin Ave, Cleveland, OH 44128"
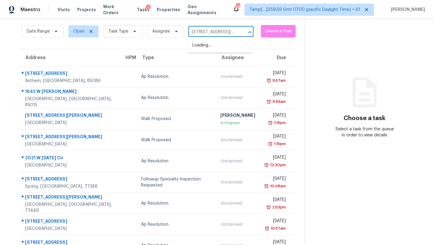
scroll to position [0, 30]
click at [212, 47] on li "16712 Kollin Ave, Cleveland, OH 44128" at bounding box center [219, 48] width 65 height 16
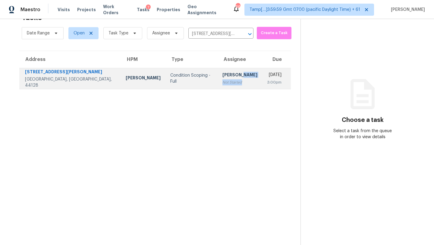
click at [224, 79] on td "Rajesh M Not Started" at bounding box center [240, 78] width 45 height 21
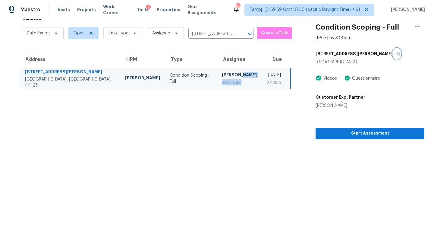
click at [393, 57] on button "button" at bounding box center [397, 53] width 8 height 11
click at [347, 130] on span "Start Assessment" at bounding box center [369, 134] width 99 height 8
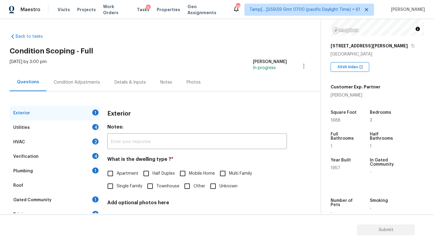
scroll to position [85, 0]
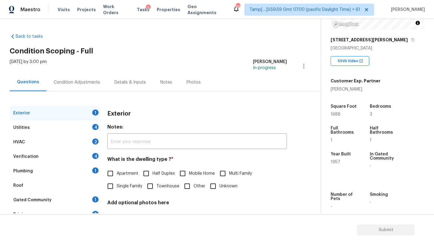
click at [134, 190] on label "Single Family" at bounding box center [123, 186] width 38 height 13
click at [117, 190] on input "Single Family" at bounding box center [110, 186] width 13 height 13
checkbox input "true"
click at [94, 200] on div "1" at bounding box center [95, 199] width 6 height 6
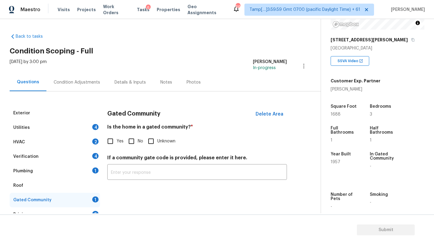
click at [131, 140] on input "No" at bounding box center [131, 141] width 13 height 13
checkbox input "true"
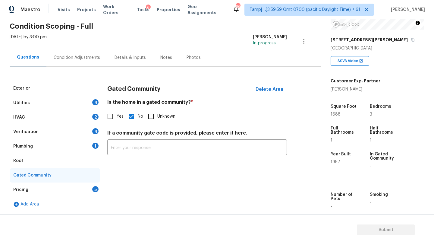
click at [41, 163] on div "Roof" at bounding box center [55, 160] width 90 height 14
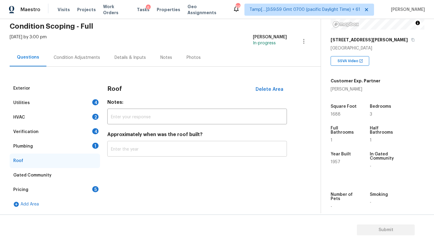
click at [123, 152] on input "text" at bounding box center [197, 149] width 180 height 14
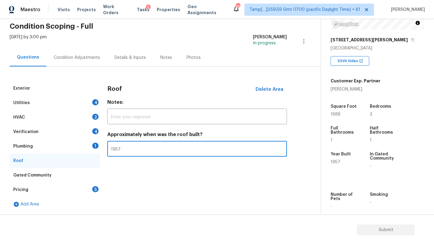
type input "1957"
click at [37, 142] on div "Plumbing 1" at bounding box center [55, 146] width 90 height 14
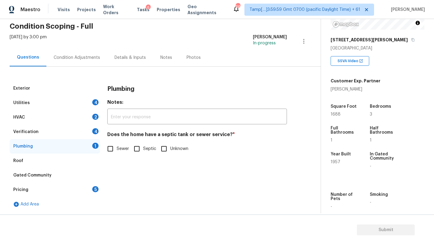
click at [115, 146] on input "Sewer" at bounding box center [110, 148] width 13 height 13
checkbox input "true"
click at [68, 126] on div "Verification 4" at bounding box center [55, 131] width 90 height 14
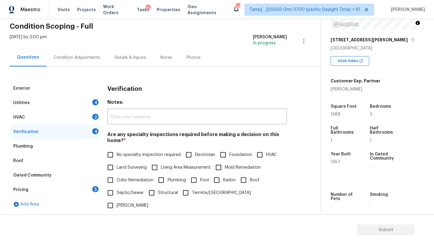
click at [117, 153] on span "No specialty inspection required" at bounding box center [149, 155] width 64 height 6
click at [117, 153] on input "No specialty inspection required" at bounding box center [110, 154] width 13 height 13
checkbox input "true"
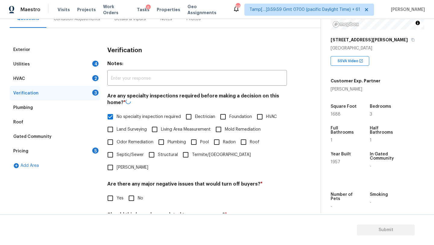
scroll to position [118, 0]
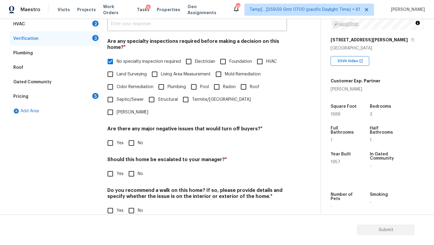
click at [131, 137] on input "No" at bounding box center [131, 143] width 13 height 13
checkbox input "true"
drag, startPoint x: 131, startPoint y: 162, endPoint x: 131, endPoint y: 180, distance: 18.1
click at [131, 168] on input "No" at bounding box center [131, 174] width 13 height 13
checkbox input "true"
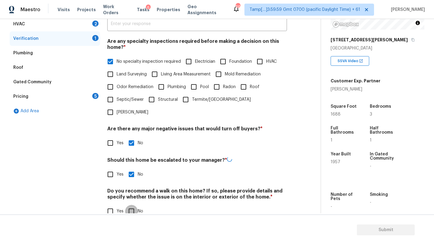
click at [131, 205] on input "No" at bounding box center [131, 211] width 13 height 13
checkbox input "true"
click at [114, 61] on input "No specialty inspection required" at bounding box center [110, 61] width 13 height 13
checkbox input "false"
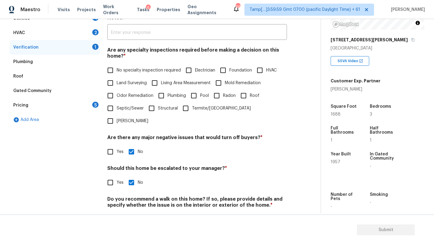
scroll to position [109, 0]
click at [260, 71] on input "HVAC" at bounding box center [259, 70] width 13 height 13
checkbox input "true"
click at [249, 92] on input "Roof" at bounding box center [243, 96] width 13 height 13
checkbox input "true"
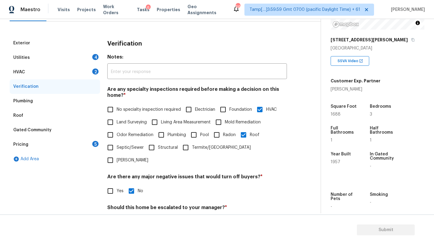
click at [25, 73] on div "HVAC 2" at bounding box center [55, 72] width 90 height 14
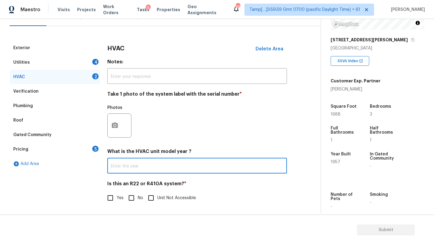
click at [141, 171] on input "text" at bounding box center [197, 166] width 180 height 14
type input "1996"
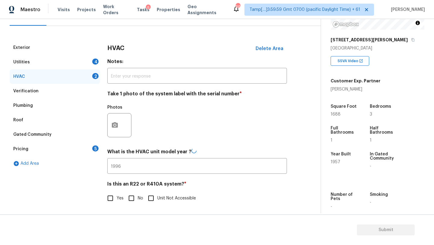
click at [134, 181] on h4 "Is this an R22 or R410A system? *" at bounding box center [197, 185] width 180 height 8
click at [134, 190] on div "Is this an R22 or R410A system? * Yes No Unit Not Accessible" at bounding box center [197, 193] width 180 height 24
click at [134, 194] on input "No" at bounding box center [131, 197] width 13 height 13
checkbox input "true"
click at [73, 61] on div "Utilities 4" at bounding box center [55, 62] width 90 height 14
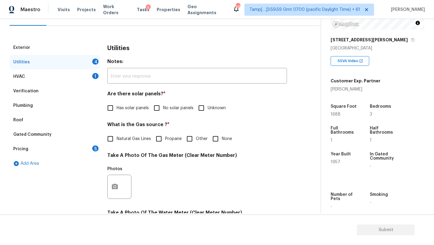
click at [168, 109] on span "No solar panels" at bounding box center [178, 108] width 30 height 6
click at [163, 109] on input "No solar panels" at bounding box center [156, 108] width 13 height 13
checkbox input "true"
click at [134, 137] on span "Natural Gas Lines" at bounding box center [134, 139] width 34 height 6
click at [117, 137] on input "Natural Gas Lines" at bounding box center [110, 138] width 13 height 13
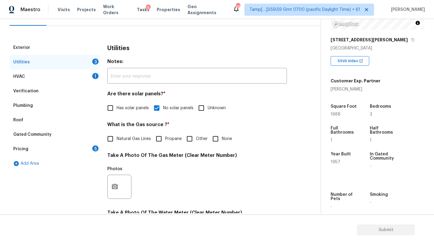
checkbox input "true"
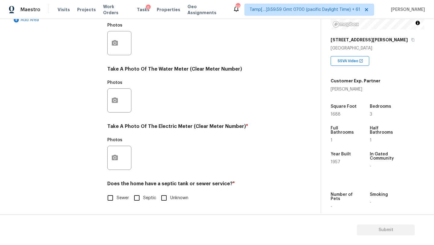
click at [110, 202] on input "Sewer" at bounding box center [110, 197] width 13 height 13
checkbox input "true"
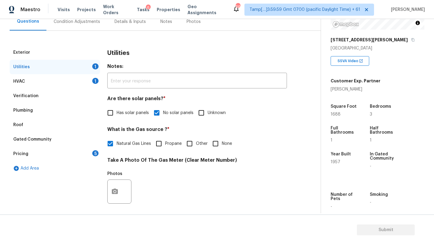
click at [95, 158] on div "Pricing 5" at bounding box center [55, 153] width 90 height 14
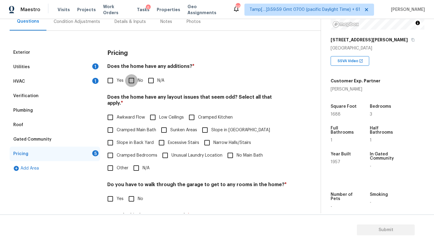
click at [127, 78] on input "No" at bounding box center [131, 80] width 13 height 13
checkbox input "true"
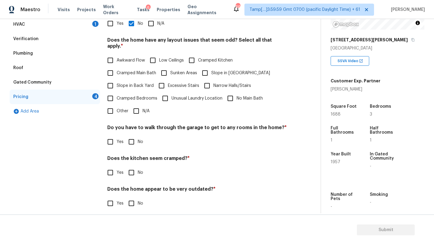
scroll to position [117, 0]
click at [141, 105] on input "N/A" at bounding box center [136, 111] width 13 height 13
checkbox input "true"
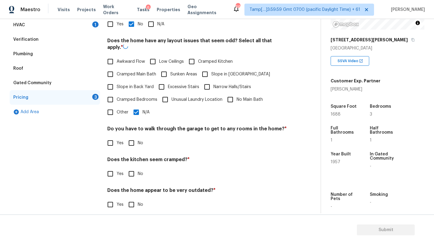
click at [139, 140] on span "No" at bounding box center [140, 143] width 5 height 6
click at [138, 139] on input "No" at bounding box center [131, 143] width 13 height 13
checkbox input "true"
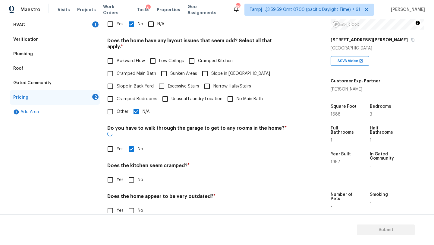
click at [138, 177] on span "No" at bounding box center [140, 180] width 5 height 6
click at [138, 173] on input "No" at bounding box center [131, 179] width 13 height 13
checkbox input "true"
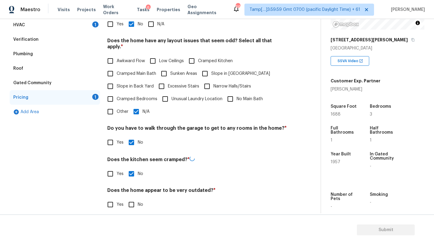
click at [138, 190] on div "Does the home appear to be very outdated? * Yes No" at bounding box center [197, 199] width 180 height 24
click at [138, 201] on span "No" at bounding box center [140, 204] width 5 height 6
click at [138, 197] on input "No" at bounding box center [131, 203] width 13 height 13
checkbox input "true"
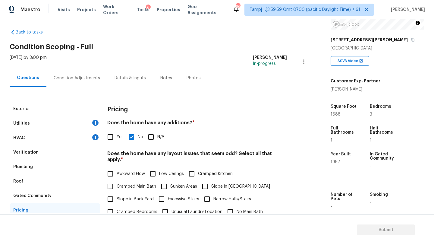
scroll to position [0, 0]
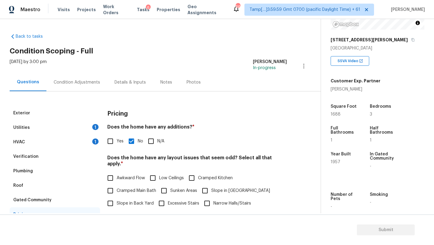
click at [76, 77] on div "Condition Adjustments" at bounding box center [76, 82] width 61 height 18
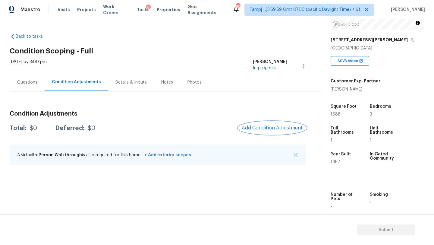
click at [258, 131] on span "Add Condition Adjustment" at bounding box center [272, 127] width 61 height 5
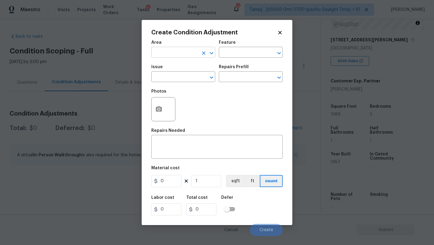
click at [176, 53] on input "text" at bounding box center [174, 52] width 47 height 9
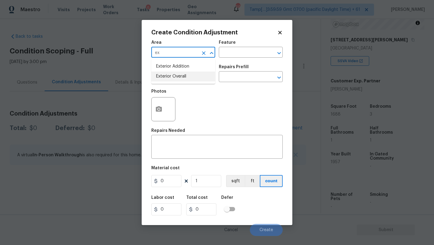
drag, startPoint x: 178, startPoint y: 75, endPoint x: 198, endPoint y: 68, distance: 21.2
click at [178, 75] on li "Exterior Overall" at bounding box center [183, 76] width 64 height 10
type input "Exterior Overall"
click at [226, 55] on input "text" at bounding box center [242, 52] width 47 height 9
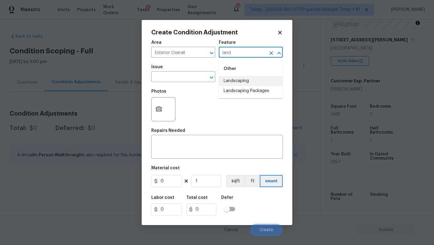
click at [230, 91] on li "Landscaping Packages" at bounding box center [251, 91] width 64 height 10
type input "Landscaping Packages"
click at [174, 78] on input "text" at bounding box center [174, 77] width 47 height 9
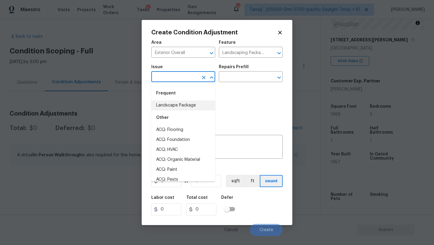
click at [174, 108] on li "Landscape Package" at bounding box center [183, 105] width 64 height 10
type input "Landscape Package"
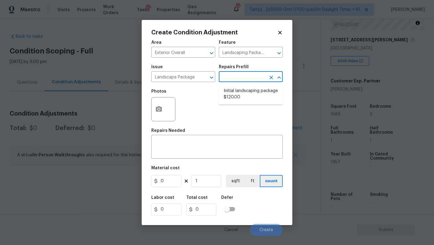
click at [238, 74] on input "text" at bounding box center [242, 77] width 47 height 9
click at [239, 91] on li "Initial landscaping package $120.00" at bounding box center [251, 94] width 64 height 16
type input "Home Readiness Packages"
type textarea "Mowing of grass up to 6" in height. Mow, edge along driveways & sidewalks, trim…"
type input "120"
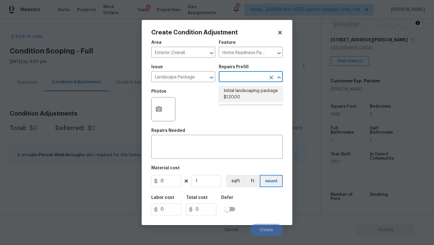
type input "120"
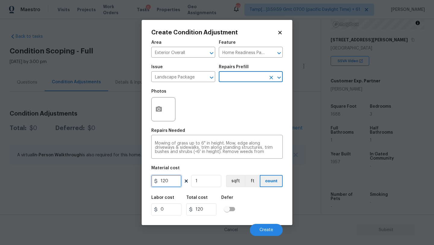
click at [172, 179] on input "120" at bounding box center [166, 181] width 30 height 12
type input "750"
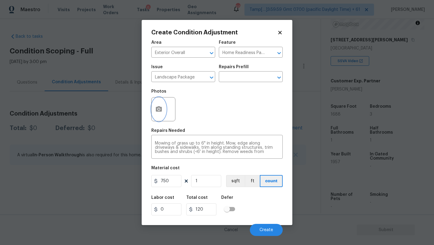
type input "750"
click at [162, 116] on button "button" at bounding box center [159, 109] width 14 height 24
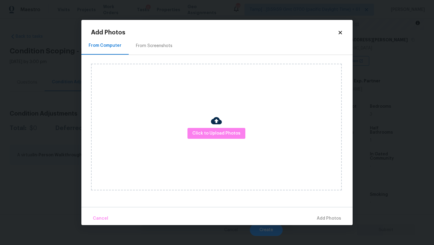
click at [145, 38] on div "From Screenshots" at bounding box center [154, 46] width 51 height 18
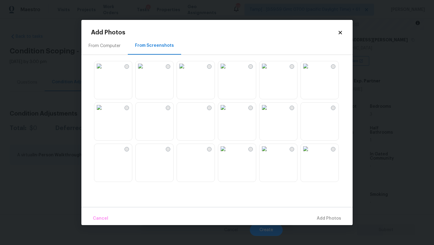
click at [145, 153] on img at bounding box center [141, 149] width 10 height 10
click at [145, 71] on img at bounding box center [141, 66] width 10 height 10
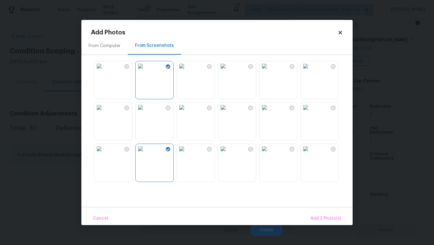
click at [187, 112] on img at bounding box center [182, 107] width 10 height 10
click at [316, 218] on span "Add 3 Photo(s)" at bounding box center [326, 219] width 30 height 8
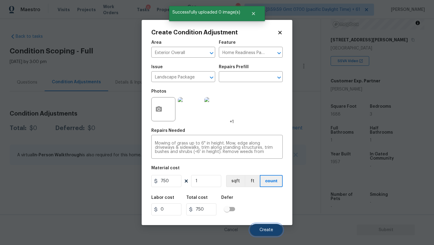
click at [256, 226] on button "Create" at bounding box center [266, 230] width 33 height 12
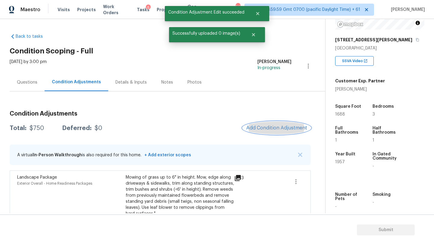
click at [269, 129] on span "Add Condition Adjustment" at bounding box center [276, 127] width 61 height 5
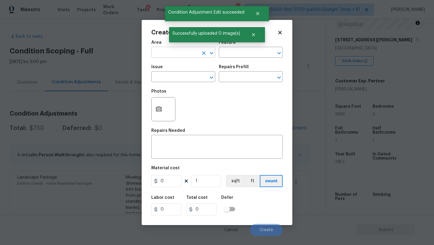
click at [174, 57] on input "text" at bounding box center [174, 52] width 47 height 9
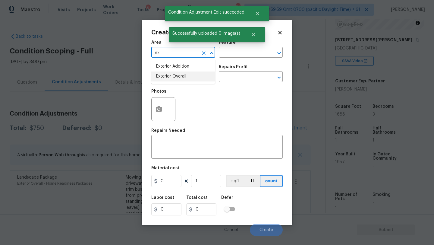
click at [177, 79] on li "Exterior Overall" at bounding box center [183, 76] width 64 height 10
type input "Exterior Overall"
click at [242, 50] on input "text" at bounding box center [242, 52] width 47 height 9
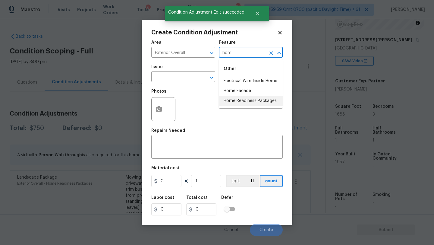
click at [242, 98] on li "Home Readiness Packages" at bounding box center [251, 101] width 64 height 10
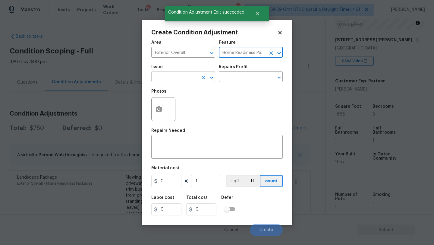
type input "Home Readiness Packages"
click at [186, 77] on input "text" at bounding box center [174, 77] width 47 height 9
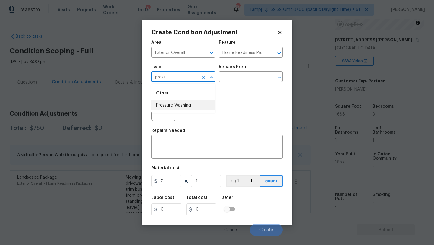
click at [180, 104] on li "Pressure Washing" at bounding box center [183, 105] width 64 height 10
type input "Pressure Washing"
click at [237, 78] on input "text" at bounding box center [242, 77] width 47 height 9
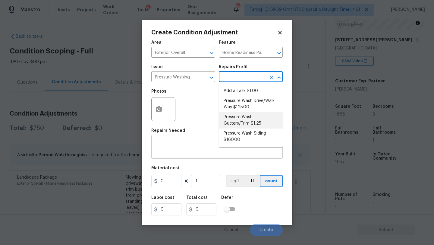
click at [179, 156] on div "x ​" at bounding box center [216, 147] width 131 height 22
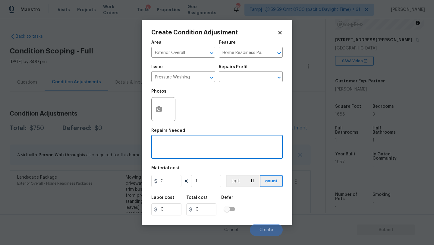
click at [210, 150] on textarea at bounding box center [217, 147] width 124 height 13
paste textarea "Pressure wash home, driveway, walkways/sidewalks and patio. Must use a surface …"
type textarea "Pressure wash home, driveway, walkways/sidewalks and patio. Must use a surface …"
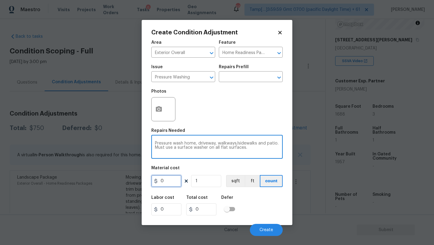
click at [166, 184] on input "0" at bounding box center [166, 181] width 30 height 12
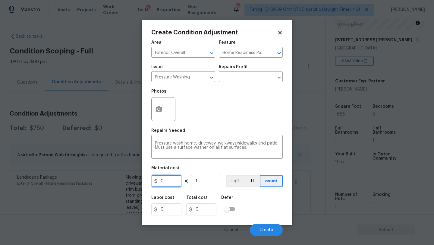
click at [166, 184] on input "0" at bounding box center [166, 181] width 30 height 12
type input "400"
click at [268, 230] on span "Create" at bounding box center [267, 230] width 14 height 5
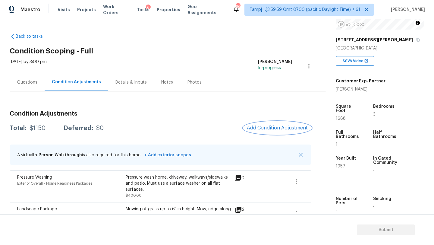
click at [265, 127] on span "Add Condition Adjustment" at bounding box center [277, 127] width 61 height 5
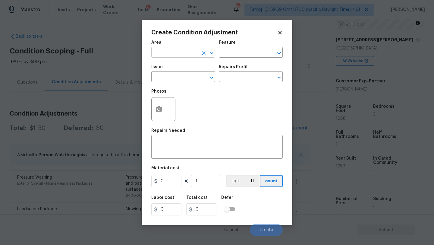
click at [162, 55] on input "text" at bounding box center [174, 52] width 47 height 9
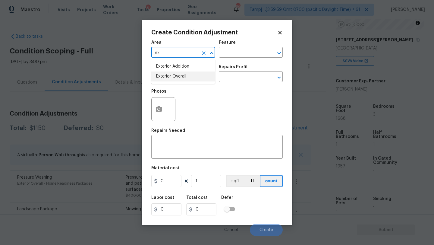
drag, startPoint x: 172, startPoint y: 75, endPoint x: 172, endPoint y: 98, distance: 22.6
click at [172, 75] on li "Exterior Overall" at bounding box center [183, 76] width 64 height 10
type input "Exterior Overall"
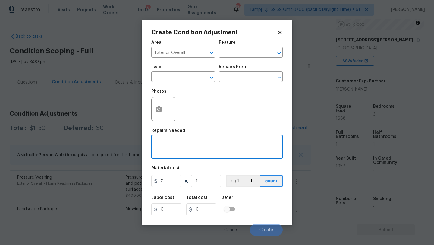
click at [172, 148] on textarea at bounding box center [217, 147] width 124 height 13
paste textarea "Repairs to siding, stucco, or paint"
type textarea "Repairs to siding, stucco, or paint"
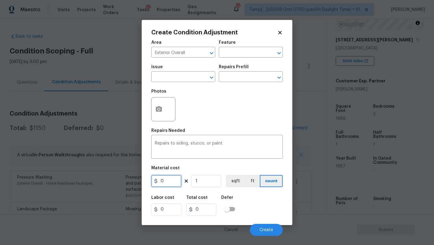
click at [167, 185] on input "0" at bounding box center [166, 181] width 30 height 12
type input "1.5"
click at [206, 179] on input "1" at bounding box center [206, 181] width 30 height 12
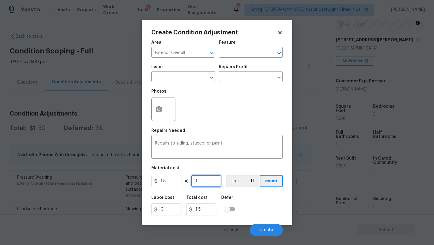
type input "16"
type input "24"
type input "168"
type input "252"
type input "1688"
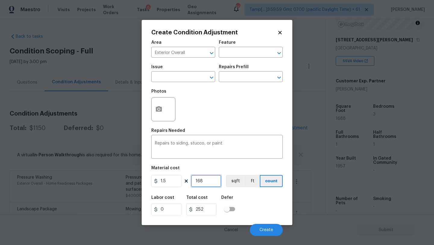
type input "2532"
type input "1688"
click at [158, 106] on icon "button" at bounding box center [158, 108] width 7 height 7
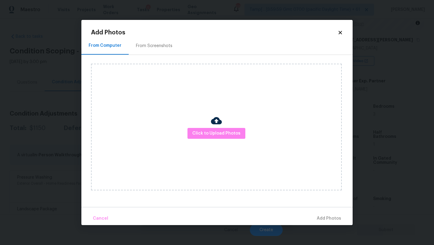
click at [158, 40] on div "From Screenshots" at bounding box center [154, 46] width 51 height 18
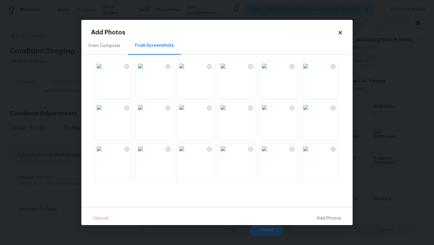
click at [145, 71] on img at bounding box center [141, 66] width 10 height 10
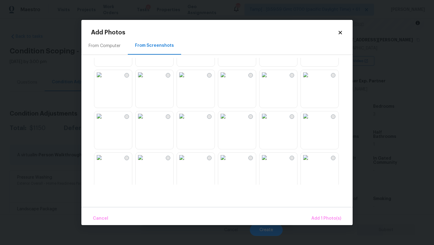
scroll to position [80, 0]
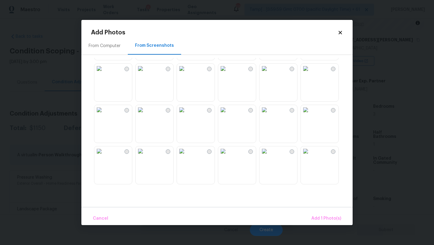
click at [145, 73] on img at bounding box center [141, 69] width 10 height 10
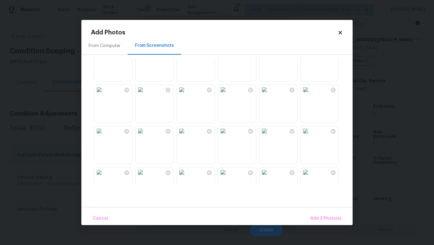
click at [228, 94] on img at bounding box center [223, 90] width 10 height 10
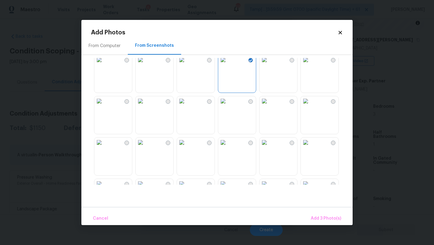
click at [310, 106] on img at bounding box center [306, 101] width 10 height 10
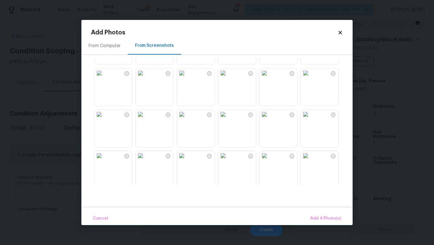
scroll to position [340, 0]
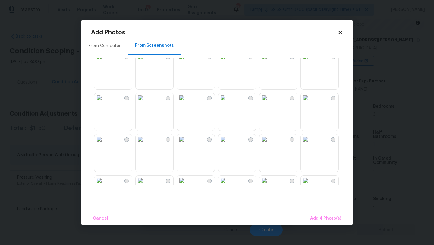
click at [187, 61] on img at bounding box center [182, 57] width 10 height 10
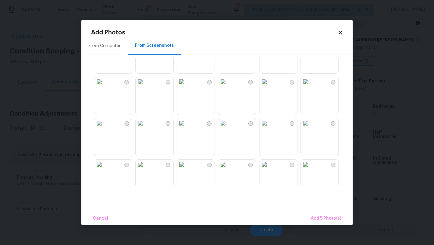
scroll to position [415, 0]
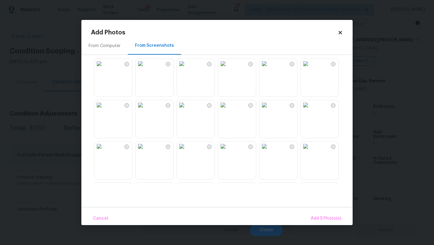
click at [269, 151] on img at bounding box center [265, 146] width 10 height 10
click at [321, 215] on span "Add 6 Photo(s)" at bounding box center [325, 219] width 31 height 8
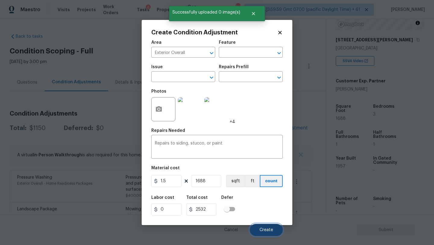
click at [274, 228] on button "Create" at bounding box center [266, 230] width 33 height 12
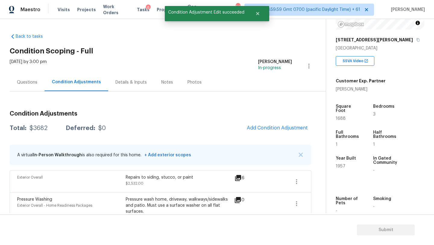
click at [281, 121] on div "Condition Adjustments Total: $3682 Deferred: $0 Add Condition Adjustment A virt…" at bounding box center [161, 193] width 302 height 174
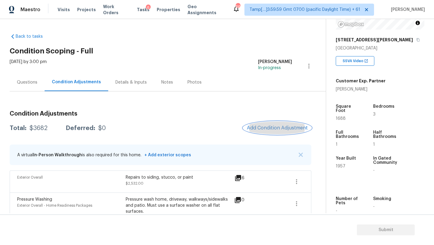
click at [281, 123] on button "Add Condition Adjustment" at bounding box center [277, 127] width 68 height 13
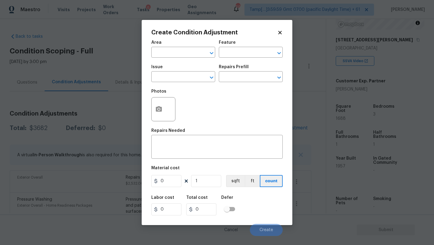
click at [178, 61] on span "Area ​" at bounding box center [183, 49] width 64 height 24
click at [178, 57] on input "text" at bounding box center [174, 52] width 47 height 9
click at [178, 68] on li "Roof" at bounding box center [183, 66] width 64 height 10
type input "Roof"
click at [223, 52] on input "text" at bounding box center [242, 52] width 47 height 9
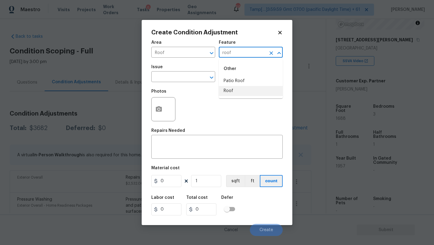
click at [222, 90] on li "Roof" at bounding box center [251, 91] width 64 height 10
type input "Roof"
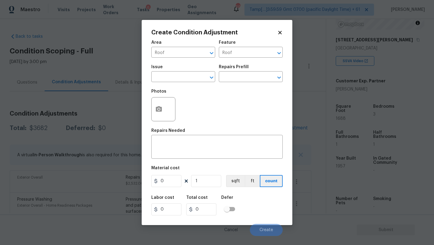
click at [186, 71] on div "Issue" at bounding box center [183, 69] width 64 height 8
click at [186, 80] on input "text" at bounding box center [174, 77] width 47 height 9
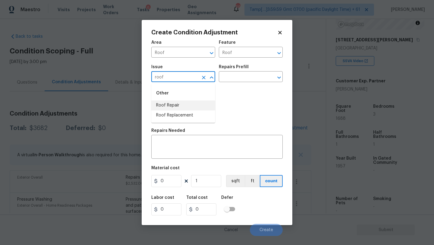
type input "roof"
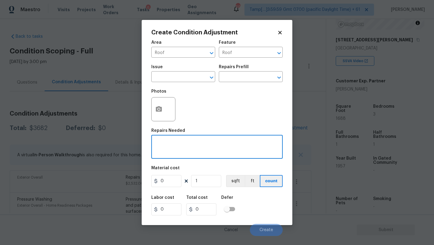
click at [224, 151] on textarea at bounding box center [217, 147] width 124 height 13
type textarea "shingle roof replacement"
click at [172, 182] on input "0" at bounding box center [166, 181] width 30 height 12
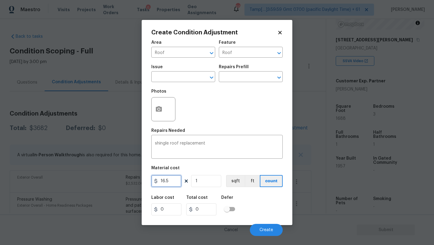
type input "16.5"
click at [219, 181] on input "1" at bounding box center [206, 181] width 30 height 12
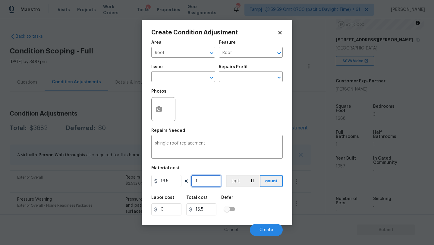
type input "4"
type input "66"
type input "46"
type input "759"
type input "460"
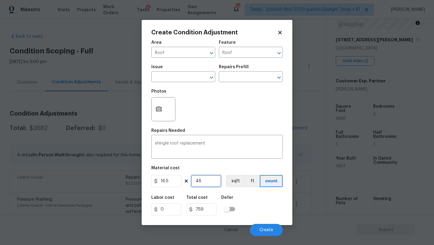
type input "7590"
type input "460"
click at [264, 219] on div "Cancel Create" at bounding box center [216, 227] width 131 height 17
click at [264, 229] on span "Create" at bounding box center [267, 230] width 14 height 5
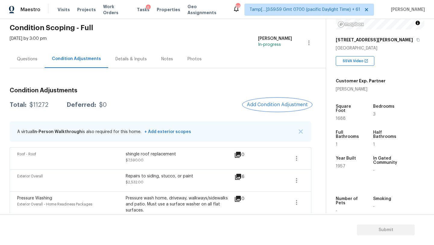
scroll to position [27, 0]
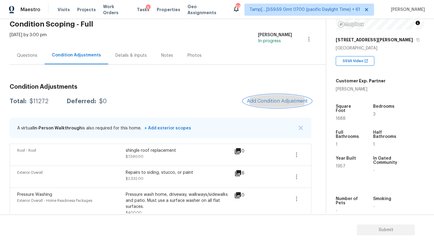
click at [289, 99] on span "Add Condition Adjustment" at bounding box center [277, 100] width 61 height 5
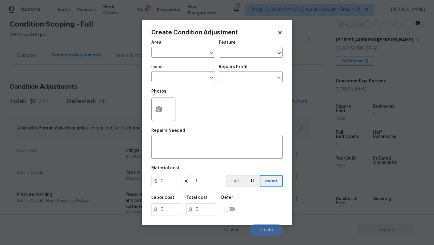
click at [167, 58] on span "Area ​" at bounding box center [183, 49] width 64 height 24
click at [167, 52] on input "text" at bounding box center [174, 52] width 47 height 9
click at [169, 63] on li "HVAC" at bounding box center [183, 66] width 64 height 10
type input "HVAC"
click at [240, 59] on div "Area HVAC ​ Feature ​" at bounding box center [216, 49] width 131 height 24
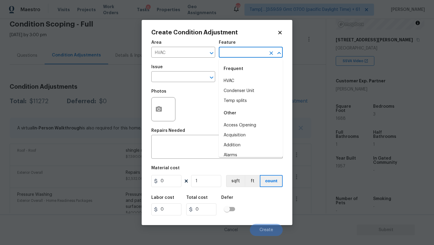
click at [240, 56] on input "text" at bounding box center [242, 52] width 47 height 9
click at [242, 76] on li "HVAC" at bounding box center [251, 81] width 64 height 10
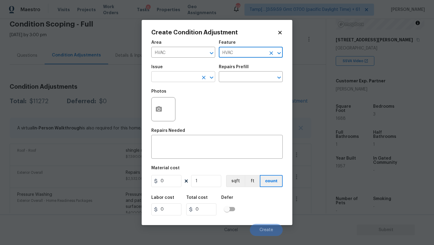
type input "HVAC"
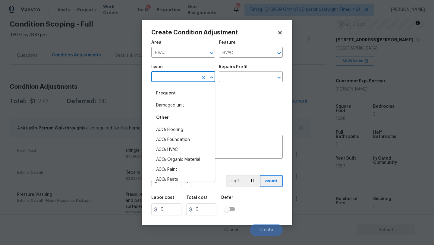
click at [174, 76] on input "text" at bounding box center [174, 77] width 47 height 9
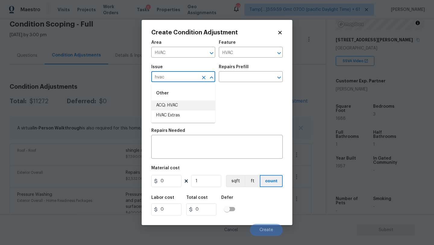
click at [172, 104] on li "ACQ: HVAC" at bounding box center [183, 105] width 64 height 10
type input "ACQ: HVAC"
click at [241, 78] on input "text" at bounding box center [242, 77] width 47 height 9
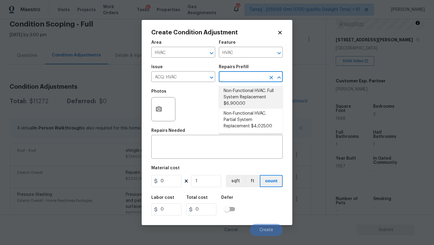
click at [242, 97] on li "Non-Functional HVAC. Full System Replacement $6,900.00" at bounding box center [251, 97] width 64 height 23
type input "Acquisition"
type textarea "Acquisition Scope: Full System Replacement"
type input "6900"
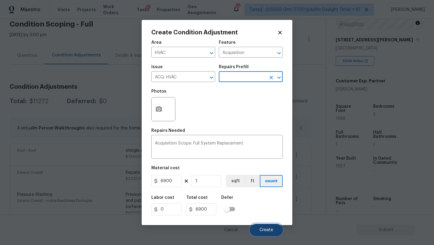
click at [271, 227] on button "Create" at bounding box center [266, 230] width 33 height 12
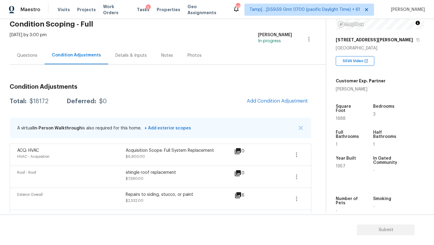
click at [30, 53] on div "Questions" at bounding box center [27, 55] width 20 height 6
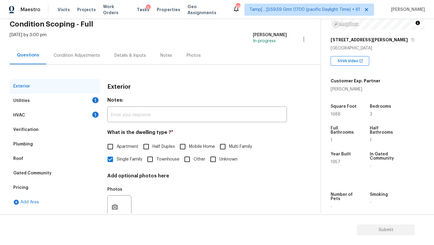
click at [27, 189] on div "Pricing" at bounding box center [20, 187] width 15 height 6
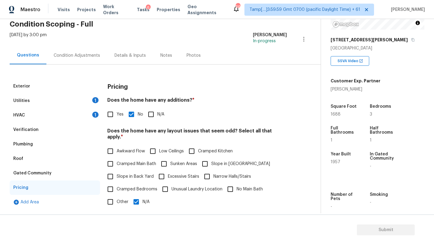
scroll to position [60, 0]
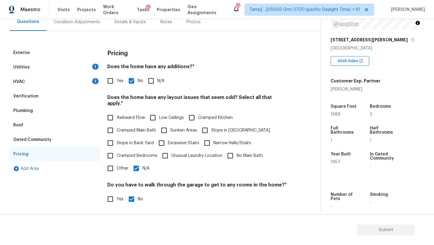
click at [135, 165] on input "N/A" at bounding box center [136, 168] width 13 height 13
checkbox input "false"
click at [114, 165] on input "Other" at bounding box center [110, 168] width 13 height 13
checkbox input "true"
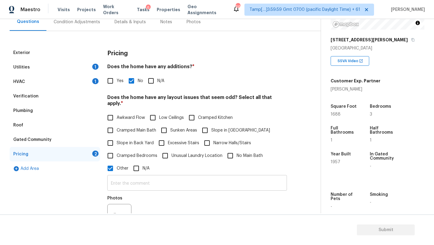
click at [140, 181] on input "text" at bounding box center [197, 183] width 180 height 14
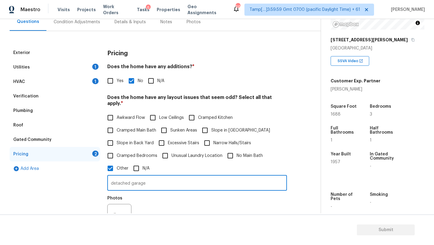
type input "detached garage"
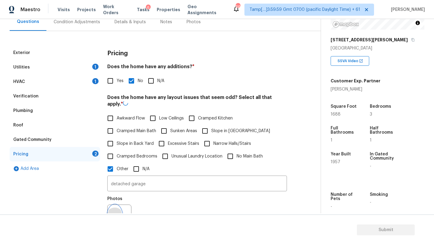
click at [113, 211] on button "button" at bounding box center [115, 217] width 14 height 24
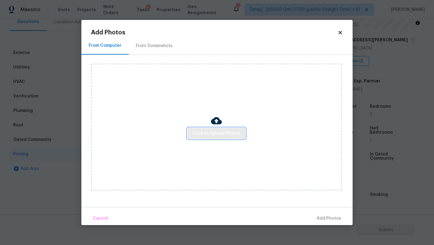
click at [203, 136] on span "Click to Upload Photos" at bounding box center [216, 134] width 48 height 8
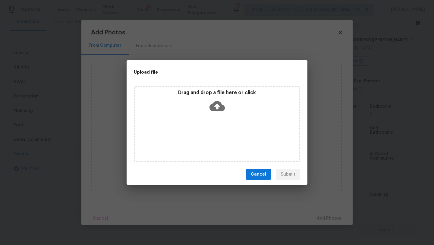
click at [207, 124] on div "Drag and drop a file here or click" at bounding box center [217, 123] width 166 height 75
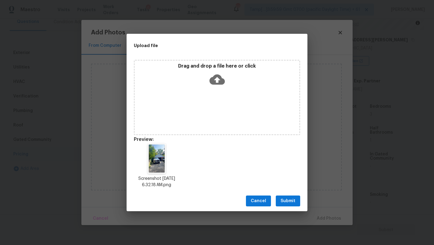
click at [288, 201] on span "Submit" at bounding box center [288, 201] width 15 height 8
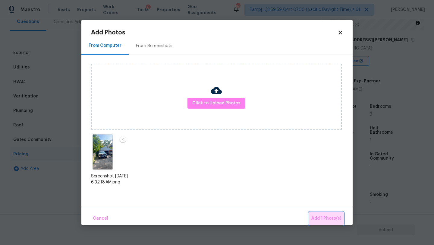
click at [328, 218] on span "Add 1 Photo(s)" at bounding box center [326, 219] width 30 height 8
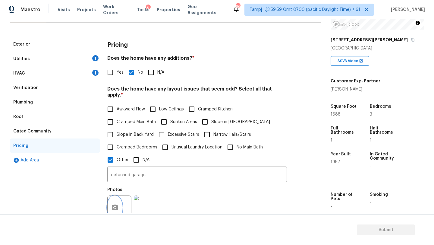
scroll to position [3, 0]
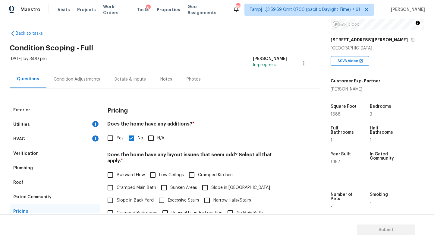
click at [81, 84] on div "Condition Adjustments" at bounding box center [76, 79] width 61 height 18
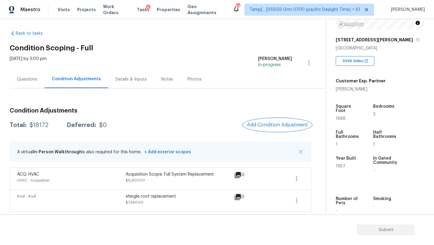
click at [271, 127] on span "Add Condition Adjustment" at bounding box center [277, 124] width 61 height 5
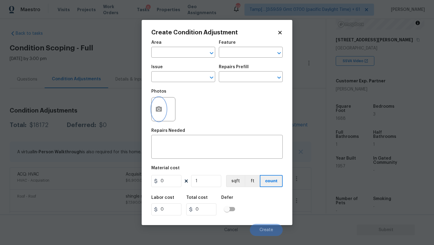
click at [162, 106] on icon "button" at bounding box center [158, 108] width 7 height 7
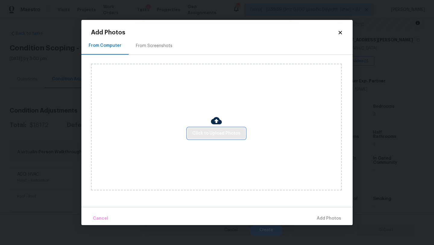
click at [213, 130] on span "Click to Upload Photos" at bounding box center [216, 134] width 48 height 8
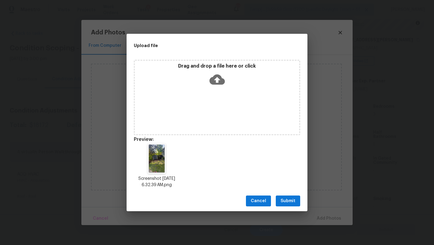
click at [283, 204] on span "Submit" at bounding box center [288, 201] width 15 height 8
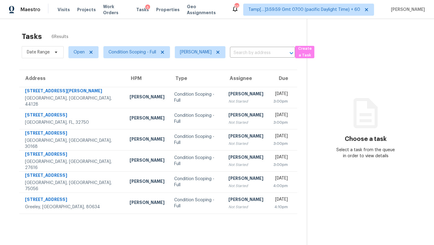
scroll to position [19, 0]
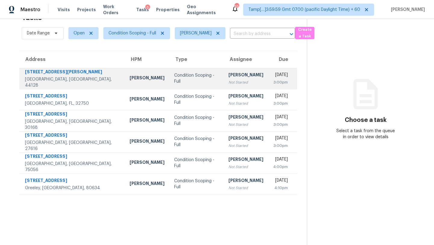
click at [228, 85] on div "Not Started" at bounding box center [245, 82] width 35 height 6
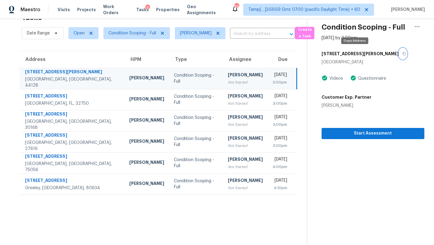
click at [399, 57] on button "button" at bounding box center [403, 53] width 8 height 11
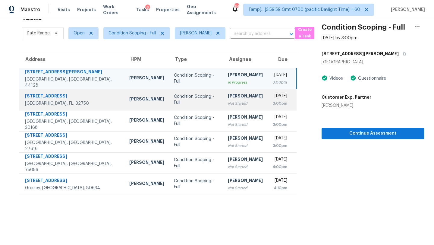
click at [268, 110] on td "[DATE] 3:00pm" at bounding box center [282, 99] width 29 height 21
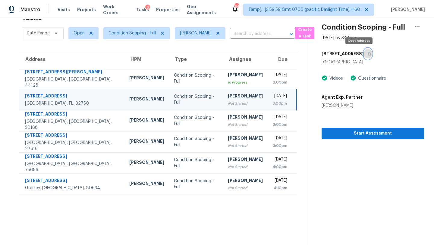
click at [364, 52] on button "button" at bounding box center [368, 53] width 8 height 11
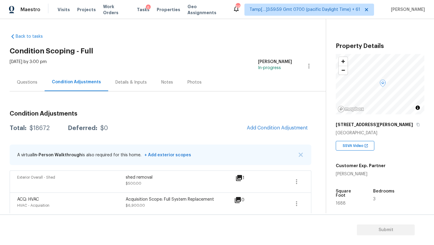
scroll to position [85, 0]
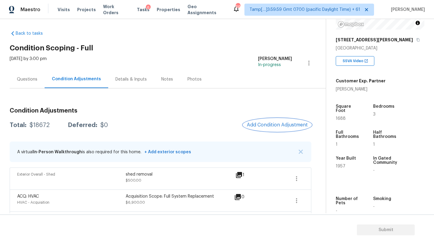
click at [254, 128] on button "Add Condition Adjustment" at bounding box center [277, 124] width 68 height 13
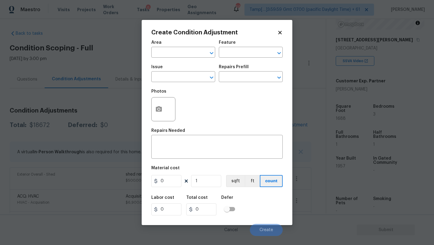
click at [158, 46] on div "Area" at bounding box center [183, 44] width 64 height 8
click at [158, 50] on input "text" at bounding box center [174, 52] width 47 height 9
click at [173, 82] on ul "Exterior Addition Exterior Overall" at bounding box center [183, 71] width 64 height 25
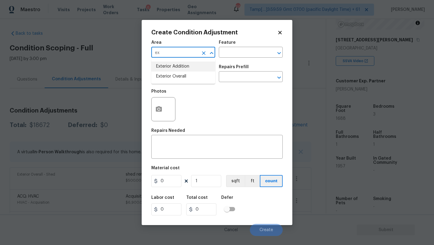
click at [175, 71] on li "Exterior Addition" at bounding box center [183, 66] width 64 height 10
click at [161, 111] on icon "button" at bounding box center [159, 108] width 6 height 5
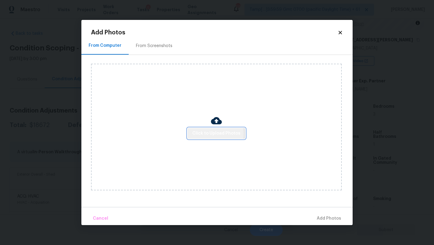
click at [212, 133] on span "Click to Upload Photos" at bounding box center [216, 134] width 48 height 8
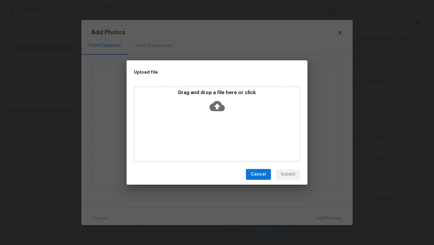
click at [215, 123] on div "Drag and drop a file here or click" at bounding box center [217, 123] width 166 height 75
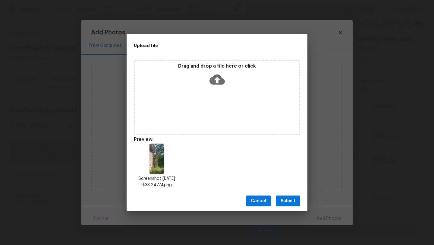
click at [291, 200] on span "Submit" at bounding box center [288, 201] width 15 height 8
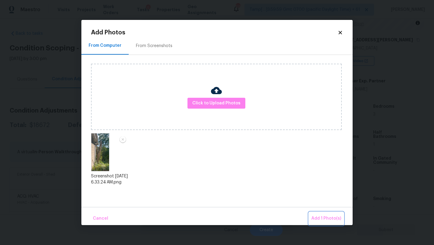
click at [327, 219] on span "Add 1 Photo(s)" at bounding box center [326, 219] width 30 height 8
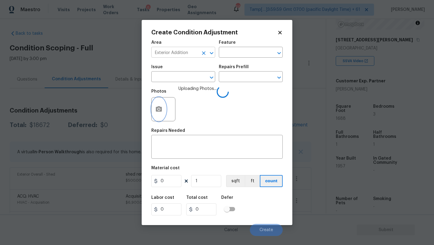
click at [199, 55] on div "Exterior Addition ​" at bounding box center [183, 52] width 64 height 9
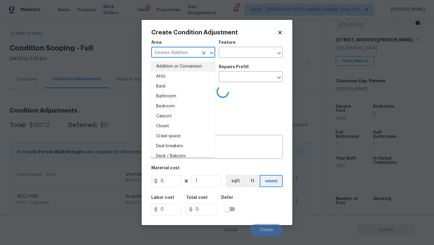
click at [199, 55] on div "Exterior Addition ​" at bounding box center [183, 52] width 64 height 9
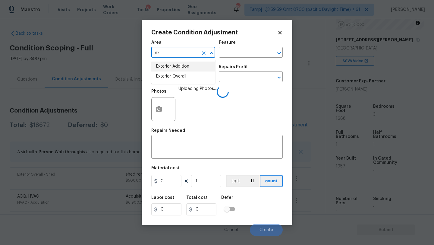
click at [199, 72] on li "Exterior Overall" at bounding box center [183, 76] width 64 height 10
type input "Exterior Overall"
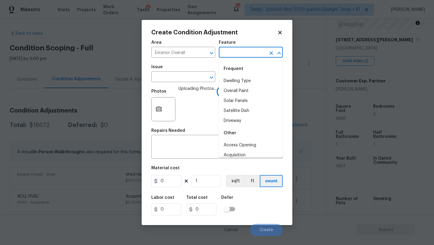
click at [245, 52] on input "text" at bounding box center [242, 52] width 47 height 9
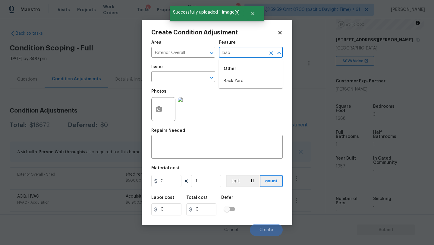
type input "back"
click at [229, 77] on li "Back Yard" at bounding box center [251, 81] width 64 height 10
type input "Back Yard"
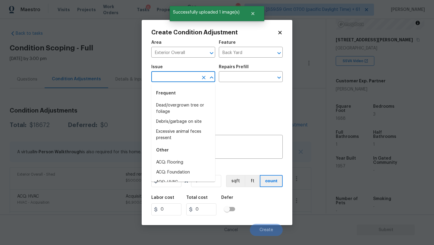
click at [181, 77] on input "text" at bounding box center [174, 77] width 47 height 9
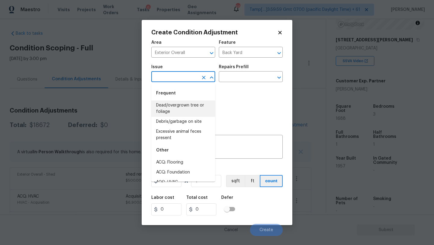
click at [177, 108] on li "Dead/overgrown tree or foliage" at bounding box center [183, 108] width 64 height 16
type input "Dead/overgrown tree or foliage"
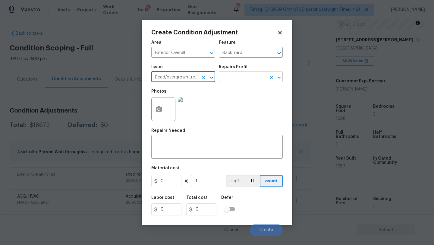
click at [251, 77] on input "text" at bounding box center [242, 77] width 47 height 9
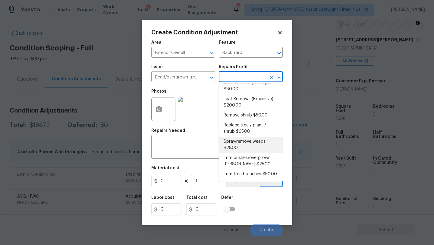
scroll to position [0, 0]
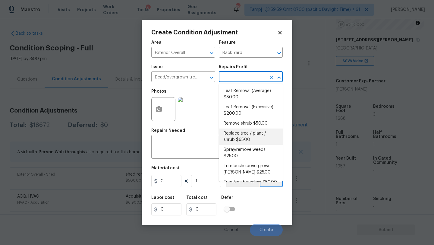
click at [250, 138] on li "Replace tree / plant / shrub $65.00" at bounding box center [251, 136] width 64 height 16
type textarea "Replace dead, unheathly trees, plants or shrubs with like kind (3 gallon), and …"
type input "65"
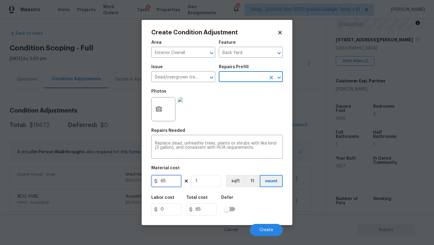
click at [169, 181] on input "65" at bounding box center [166, 181] width 30 height 12
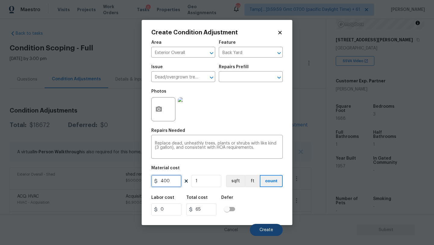
type input "400"
click at [272, 229] on span "Create" at bounding box center [267, 230] width 14 height 5
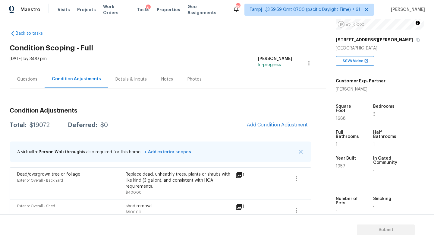
click at [36, 80] on div "Questions" at bounding box center [27, 79] width 20 height 6
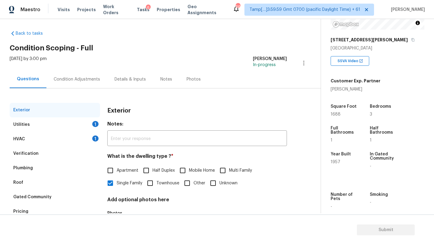
scroll to position [26, 0]
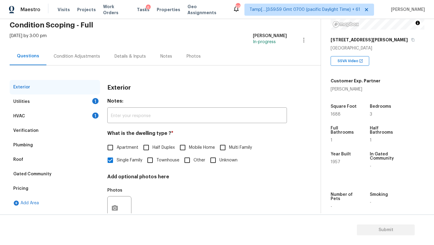
click at [31, 187] on div "Pricing" at bounding box center [55, 188] width 90 height 14
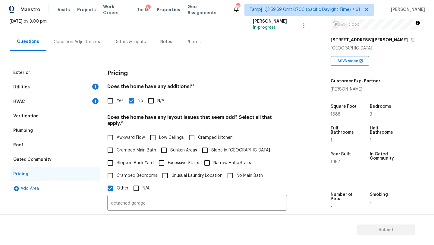
scroll to position [55, 0]
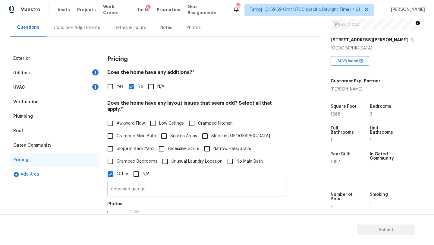
click at [163, 185] on input "detached garage" at bounding box center [197, 189] width 180 height 14
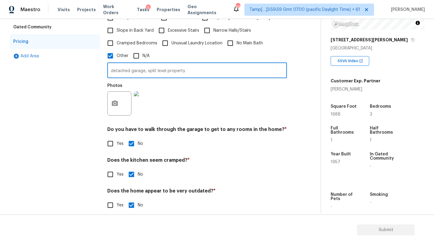
scroll to position [174, 0]
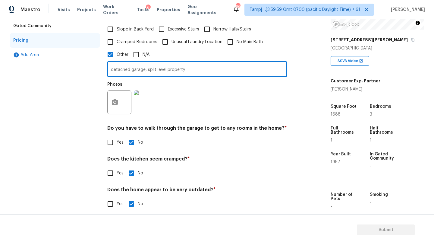
type input "detached garage, split level property"
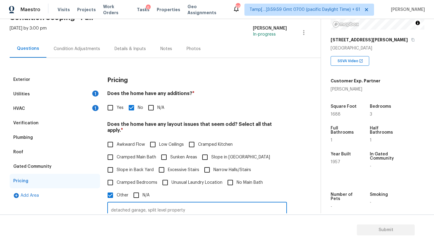
scroll to position [0, 0]
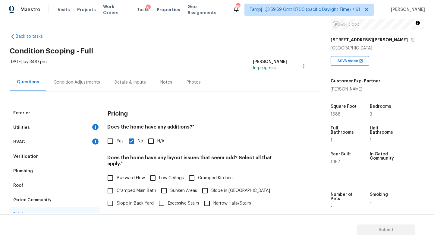
click at [67, 84] on div "Condition Adjustments" at bounding box center [77, 82] width 46 height 6
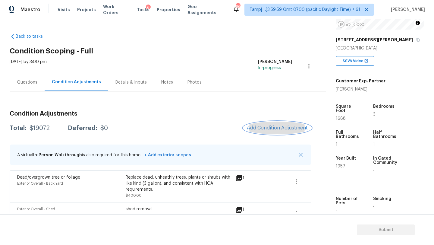
click at [273, 123] on button "Add Condition Adjustment" at bounding box center [277, 127] width 68 height 13
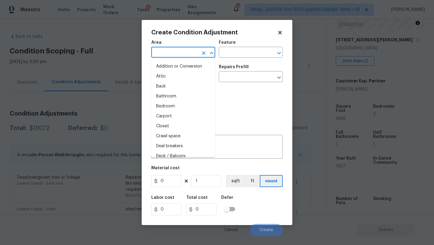
click at [162, 50] on input "text" at bounding box center [174, 52] width 47 height 9
click at [162, 51] on input "text" at bounding box center [174, 52] width 47 height 9
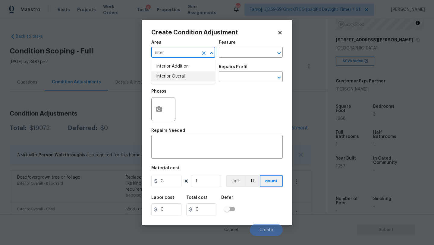
click at [165, 77] on li "Interior Overall" at bounding box center [183, 76] width 64 height 10
type input "Interior Overall"
click at [165, 77] on input "text" at bounding box center [174, 77] width 47 height 9
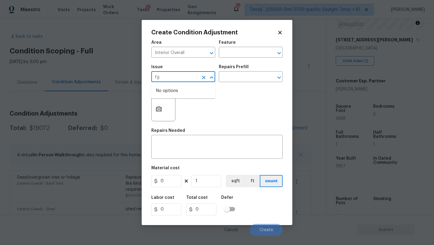
type input "f"
click at [159, 116] on li "General Plumbing" at bounding box center [183, 115] width 64 height 10
type input "General Plumbing"
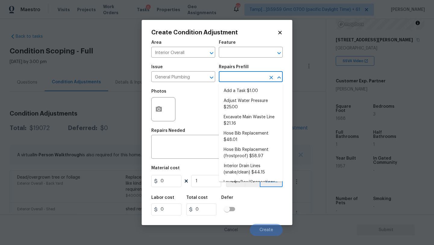
click at [235, 77] on input "text" at bounding box center [242, 77] width 47 height 9
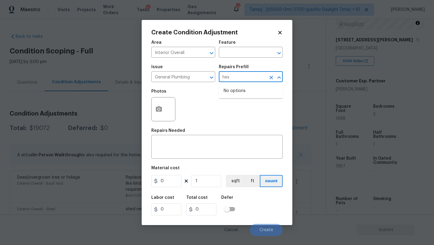
type input "hes"
click at [241, 106] on div "Photos" at bounding box center [216, 105] width 131 height 39
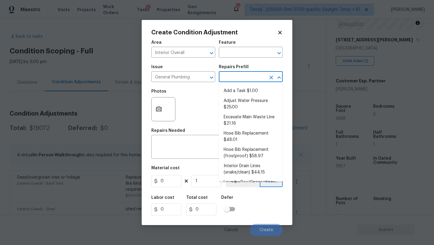
click at [243, 77] on input "text" at bounding box center [242, 77] width 47 height 9
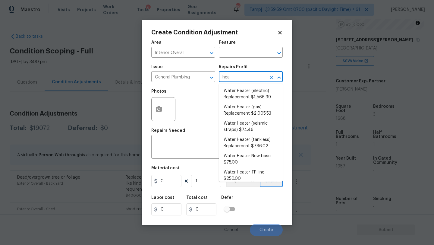
type input "heat"
click at [244, 105] on li "Water Heater (gas) Replacement $2,005.53" at bounding box center [251, 110] width 64 height 16
type input "Plumbing"
type textarea "Remove the existing gas water heater and install a new 40 gallon gas water heat…"
type input "2005.53"
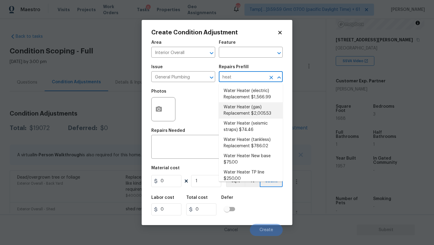
type input "2005.53"
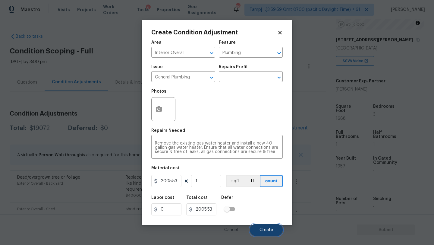
click at [269, 225] on button "Create" at bounding box center [266, 230] width 33 height 12
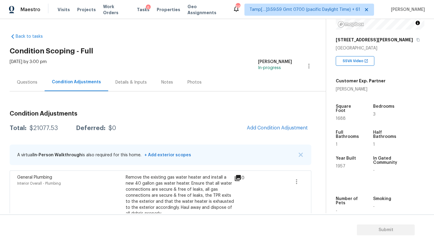
click at [27, 85] on div "Questions" at bounding box center [27, 82] width 20 height 6
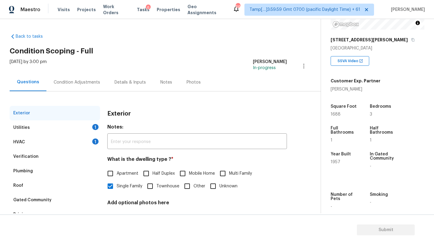
drag, startPoint x: 29, startPoint y: 157, endPoint x: 60, endPoint y: 157, distance: 31.6
click at [29, 157] on div "Verification" at bounding box center [25, 156] width 25 height 6
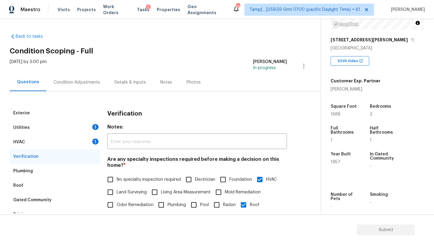
scroll to position [92, 0]
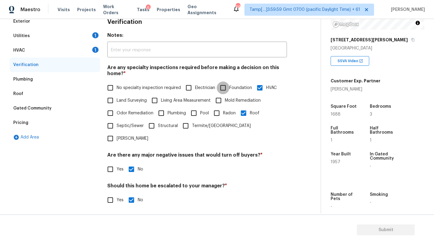
click at [224, 90] on input "Foundation" at bounding box center [223, 87] width 13 height 13
checkbox input "true"
click at [105, 194] on input "Yes" at bounding box center [110, 200] width 13 height 13
checkbox input "true"
checkbox input "false"
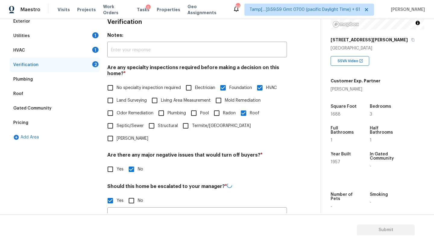
click at [126, 209] on input "text" at bounding box center [197, 216] width 180 height 14
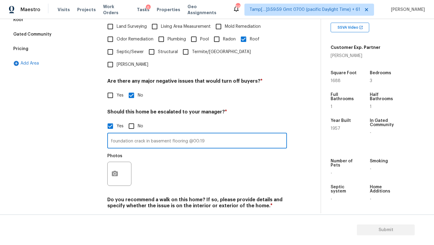
scroll to position [175, 0]
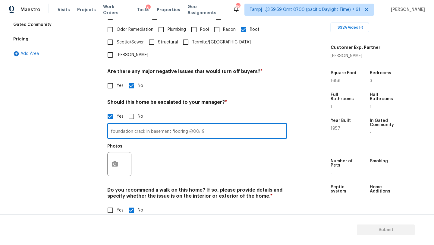
click at [106, 155] on div "Exterior Utilities 1 HVAC 1 Verification 1 Plumbing Roof Gated Community Pricin…" at bounding box center [158, 77] width 297 height 293
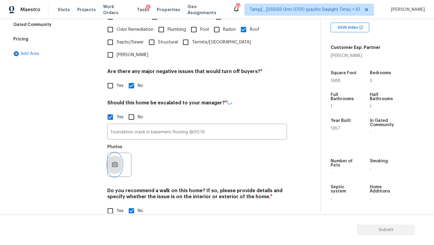
click at [110, 155] on button "button" at bounding box center [115, 165] width 14 height 24
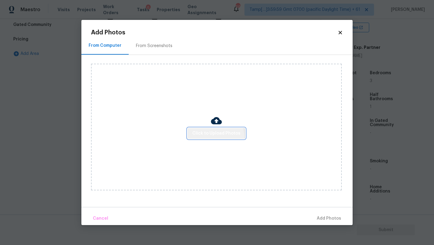
click at [204, 138] on button "Click to Upload Photos" at bounding box center [216, 133] width 58 height 11
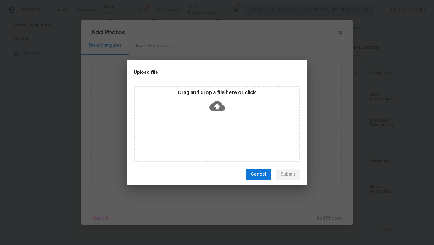
click at [204, 136] on div "Drag and drop a file here or click" at bounding box center [217, 123] width 166 height 75
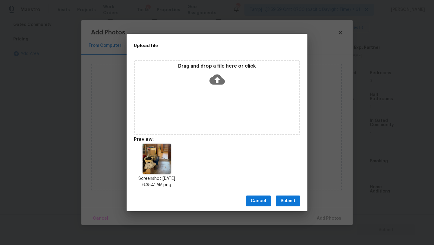
click at [284, 197] on span "Submit" at bounding box center [288, 201] width 15 height 8
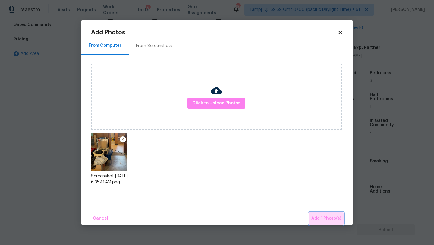
click at [327, 222] on button "Add 1 Photo(s)" at bounding box center [326, 218] width 35 height 13
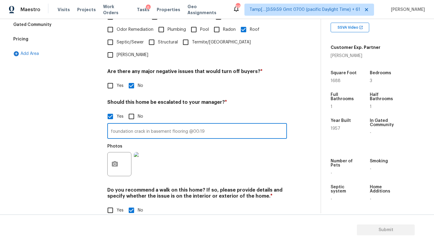
click at [216, 124] on input "foundation crack in basement flooring @00:19" at bounding box center [197, 131] width 180 height 14
type input "foundation crack in basement flooring @00:19, @00:24"
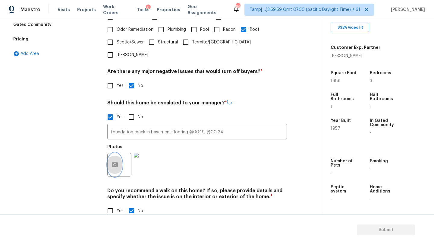
click at [112, 161] on icon "button" at bounding box center [114, 164] width 7 height 7
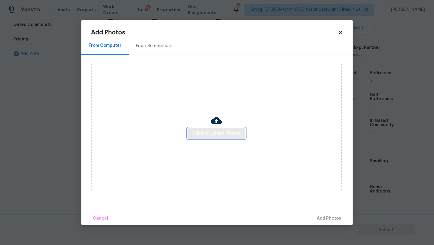
click at [203, 136] on span "Click to Upload Photos" at bounding box center [216, 134] width 48 height 8
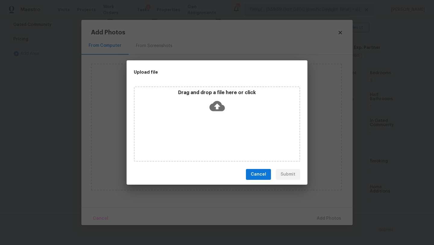
click at [214, 117] on div "Drag and drop a file here or click" at bounding box center [217, 123] width 166 height 75
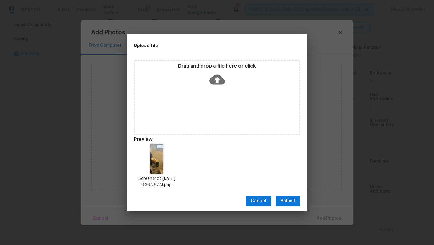
click at [291, 200] on span "Submit" at bounding box center [288, 201] width 15 height 8
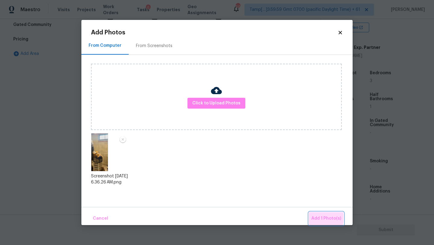
click at [321, 218] on span "Add 1 Photo(s)" at bounding box center [326, 219] width 30 height 8
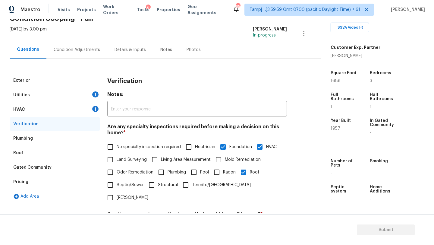
scroll to position [8, 0]
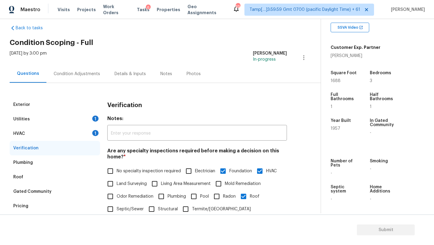
click at [77, 72] on div "Condition Adjustments" at bounding box center [77, 74] width 46 height 6
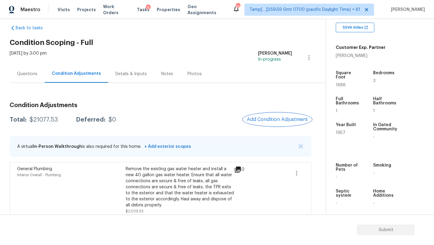
click at [293, 122] on button "Add Condition Adjustment" at bounding box center [277, 119] width 68 height 13
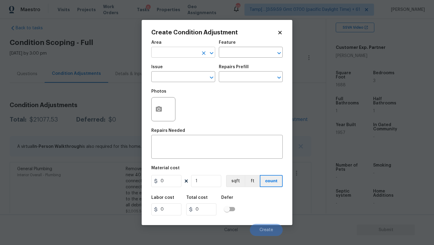
click at [160, 52] on input "text" at bounding box center [174, 52] width 47 height 9
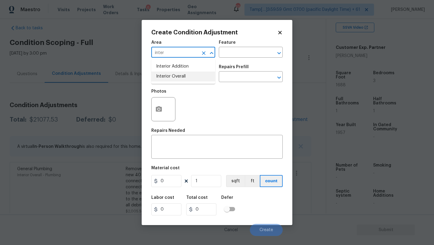
click at [161, 72] on li "Interior Overall" at bounding box center [183, 76] width 64 height 10
type input "Interior Overall"
click at [250, 52] on input "text" at bounding box center [242, 52] width 47 height 9
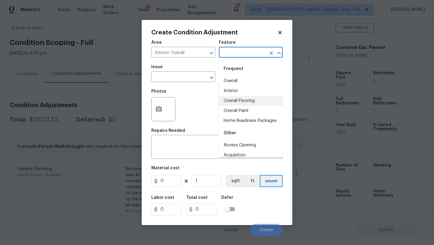
drag, startPoint x: 246, startPoint y: 98, endPoint x: 211, endPoint y: 87, distance: 37.0
click at [229, 92] on ul "Overall Interior Overall Flooring Overall Paint Home Readiness Packages" at bounding box center [251, 101] width 64 height 50
click at [192, 78] on input "text" at bounding box center [174, 77] width 47 height 9
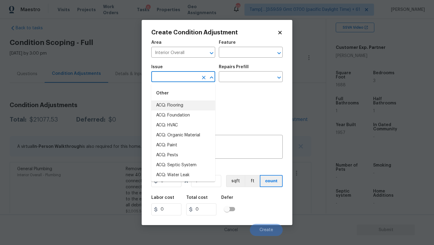
click at [183, 102] on li "ACQ: Flooring" at bounding box center [183, 105] width 64 height 10
type input "ACQ: Flooring"
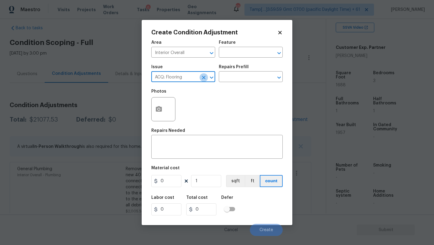
click at [205, 81] on button "Clear" at bounding box center [204, 77] width 8 height 8
click at [199, 81] on div "​" at bounding box center [183, 77] width 64 height 9
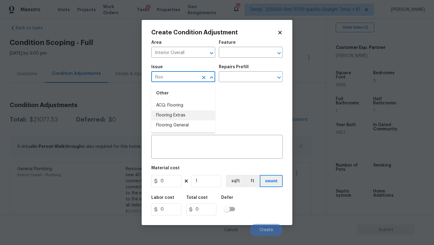
click at [189, 115] on li "Flooring Extras" at bounding box center [183, 115] width 64 height 10
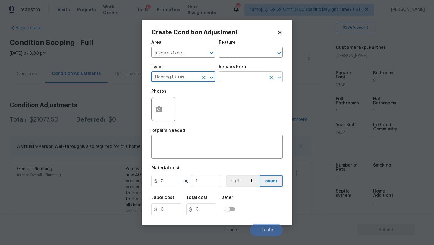
type input "Flooring Extras"
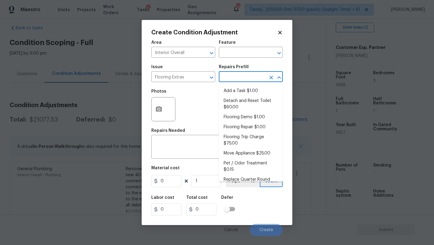
click at [231, 77] on input "text" at bounding box center [242, 77] width 47 height 9
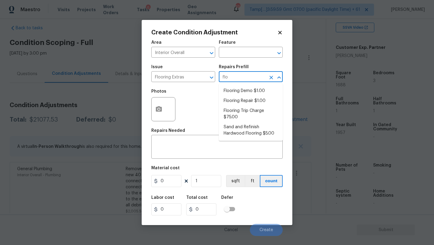
type input "floo"
click at [238, 134] on li "Sand and Refinish Hardwood Flooring $5.00" at bounding box center [251, 130] width 64 height 16
type input "Overall Flooring"
type textarea "Sand and refinish the existing hardwood floors. PM to confirm color/sheen."
type input "5"
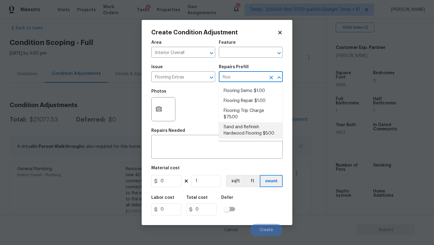
type input "5"
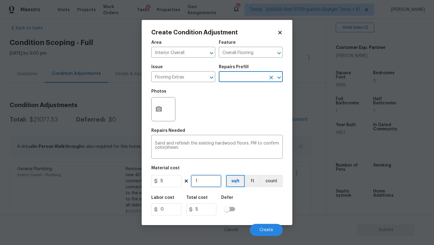
click at [204, 181] on input "1" at bounding box center [206, 181] width 30 height 12
type input "10"
type input "50"
type input "100"
type input "500"
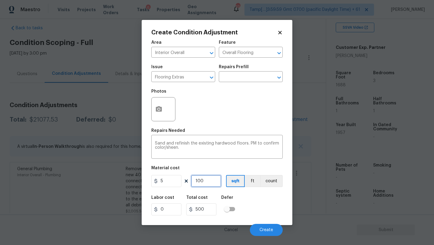
type input "1000"
type input "5000"
type input "1000"
click at [159, 110] on icon "button" at bounding box center [158, 108] width 7 height 7
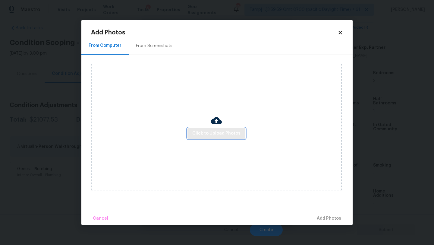
click at [206, 137] on span "Click to Upload Photos" at bounding box center [216, 134] width 48 height 8
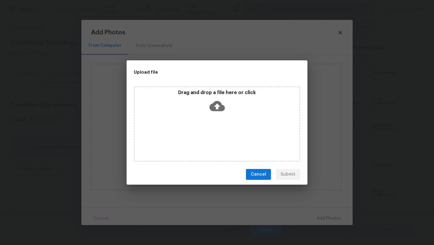
click at [211, 129] on div "Drag and drop a file here or click" at bounding box center [217, 123] width 166 height 75
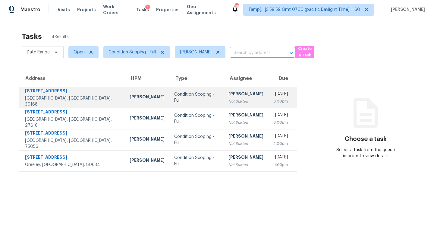
click at [273, 96] on div "[DATE]" at bounding box center [280, 95] width 15 height 8
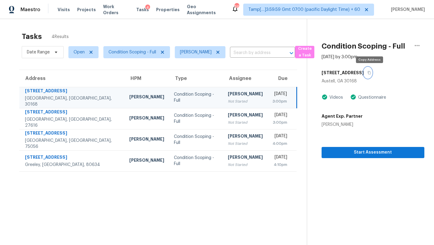
click at [368, 73] on icon "button" at bounding box center [369, 73] width 4 height 4
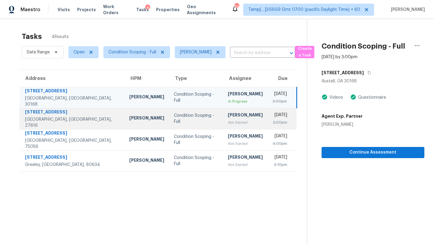
click at [272, 117] on div "[DATE]" at bounding box center [279, 116] width 15 height 8
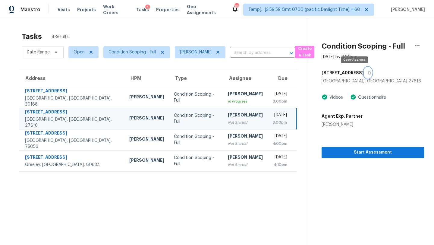
click at [364, 75] on button "button" at bounding box center [368, 72] width 8 height 11
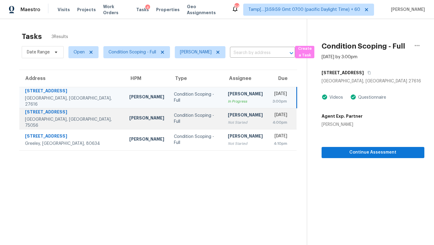
click at [228, 122] on div "Not Started" at bounding box center [245, 122] width 35 height 6
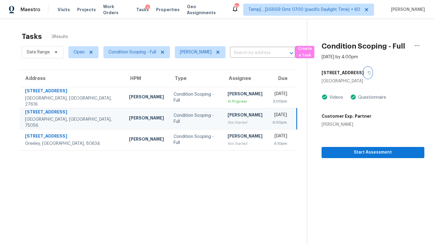
click at [365, 75] on button "button" at bounding box center [368, 72] width 8 height 11
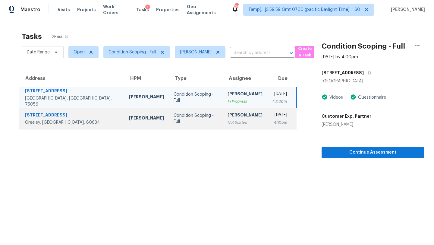
click at [196, 121] on div "Condition Scoping - Full" at bounding box center [196, 118] width 44 height 12
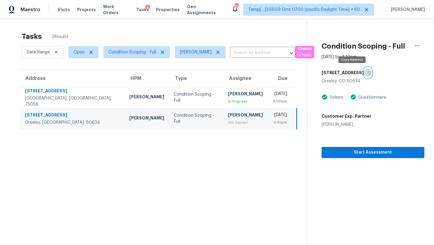
click at [364, 71] on button "button" at bounding box center [368, 72] width 8 height 11
